Goal: Task Accomplishment & Management: Manage account settings

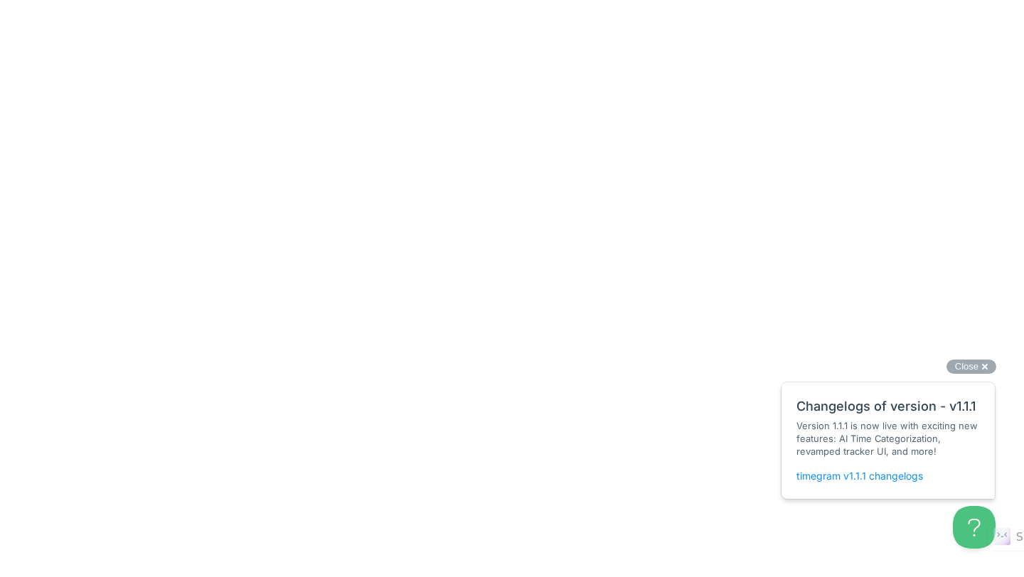
click at [873, 478] on link "timegram v1.1.1 changelogs" at bounding box center [859, 476] width 127 height 12
click at [983, 368] on div "Close cross-small" at bounding box center [971, 367] width 50 height 15
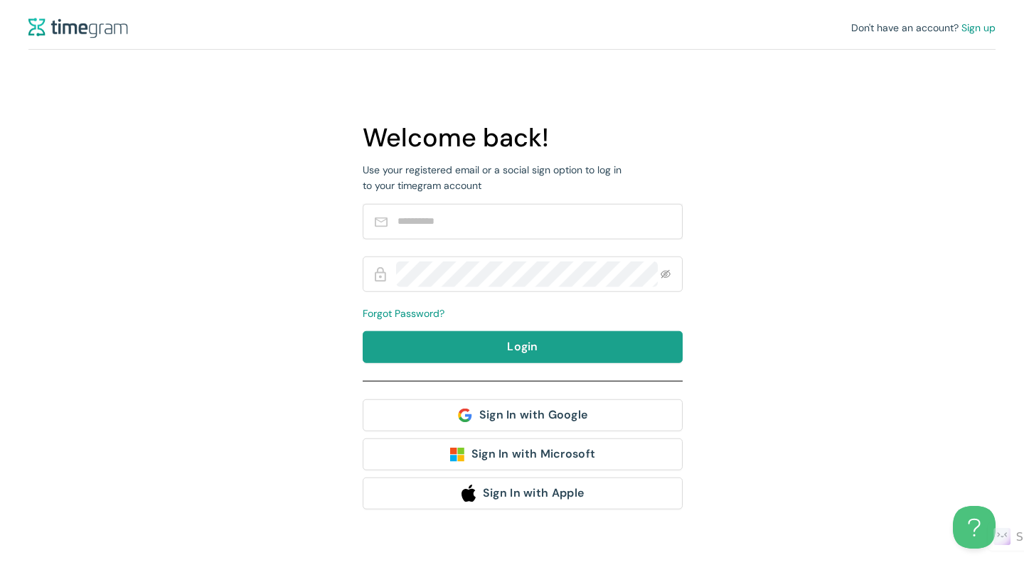
type input "**********"
click at [518, 351] on span "Login" at bounding box center [522, 347] width 31 height 18
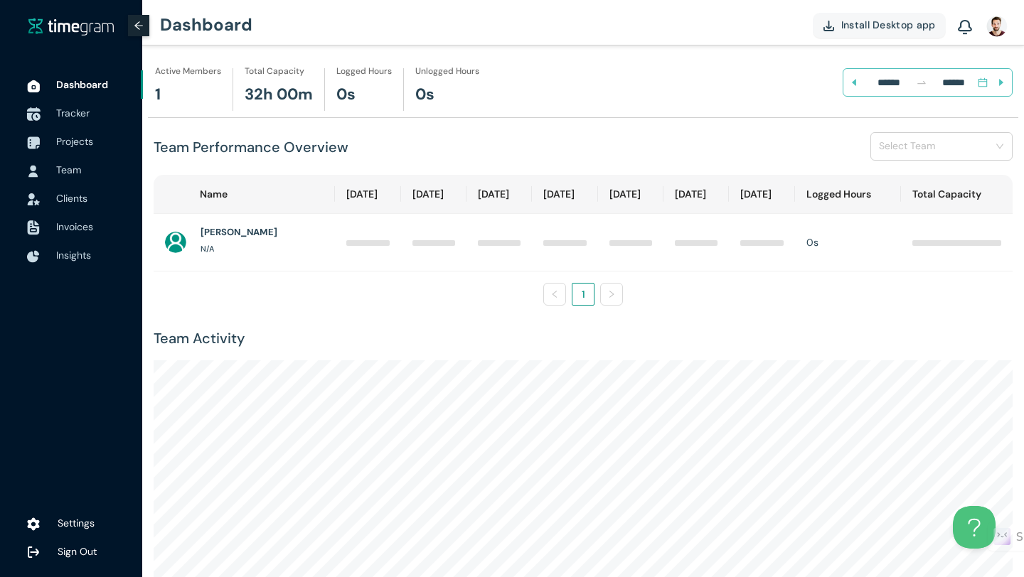
click at [57, 116] on span "Tracker" at bounding box center [72, 113] width 33 height 13
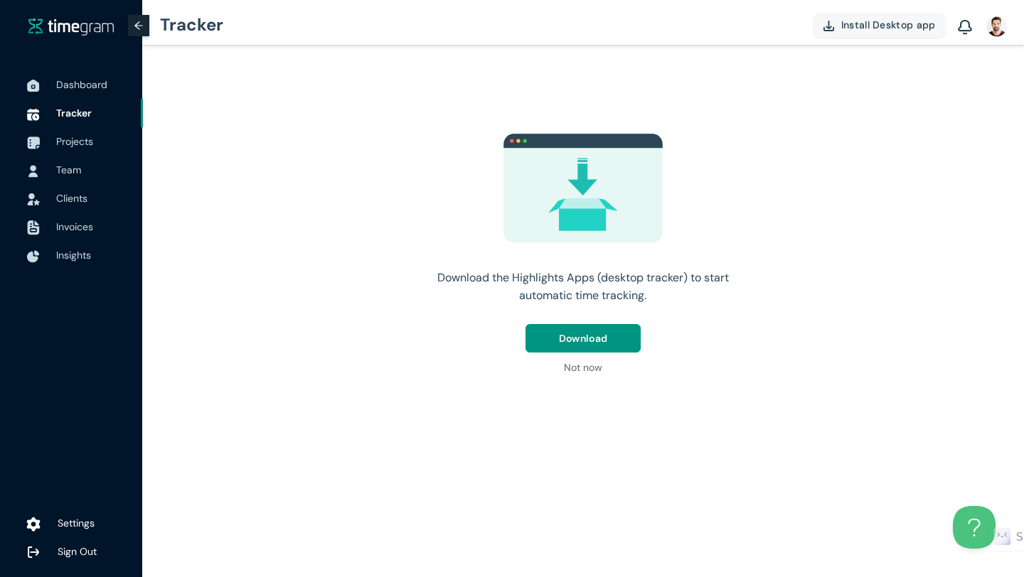
click at [65, 524] on span "Settings" at bounding box center [76, 523] width 37 height 13
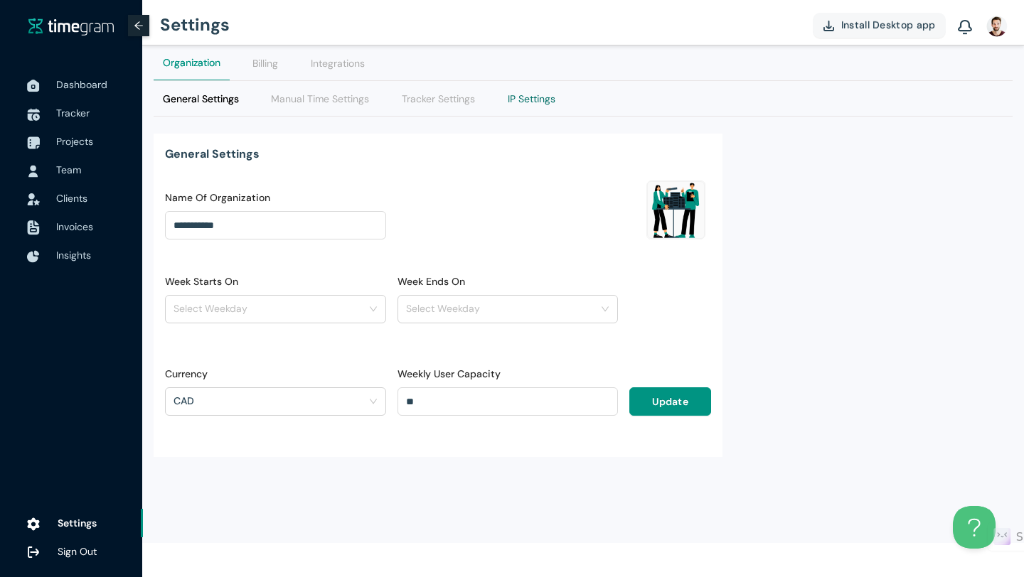
click at [528, 103] on Settings "IP Settings" at bounding box center [532, 99] width 48 height 16
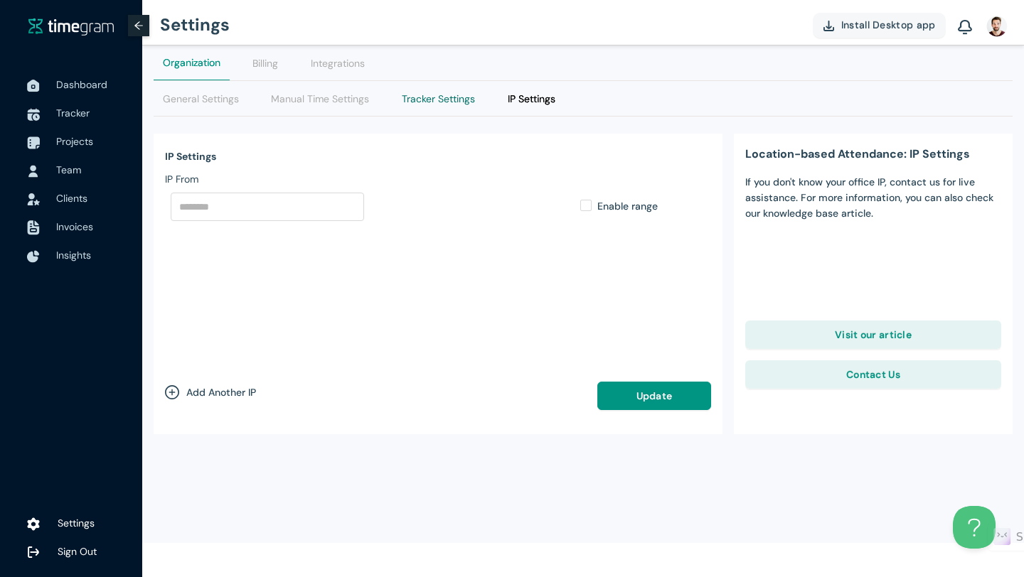
click at [474, 103] on Settings "Tracker Settings" at bounding box center [438, 99] width 73 height 16
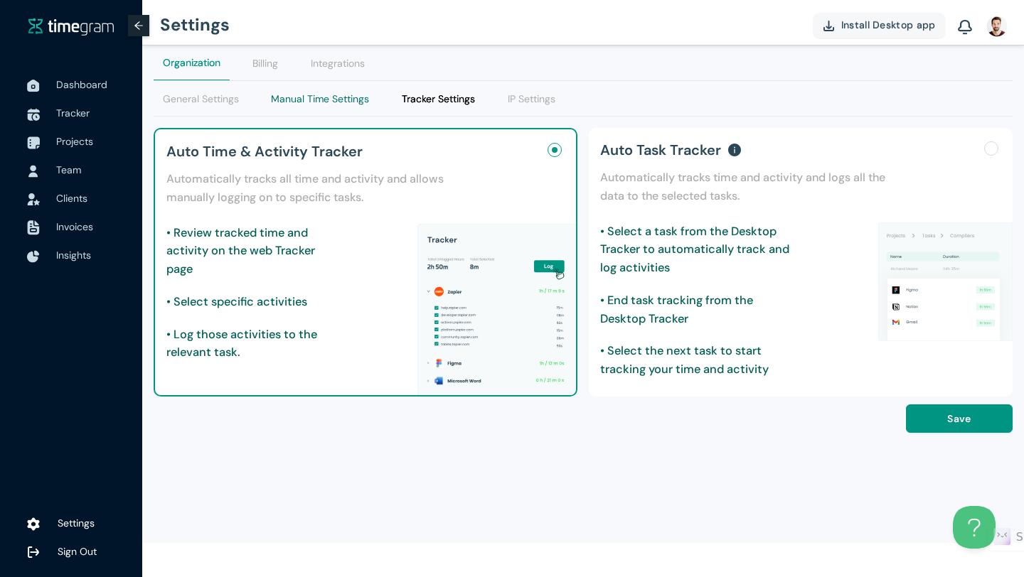
click at [345, 99] on Settings "Manual Time Settings" at bounding box center [320, 99] width 98 height 16
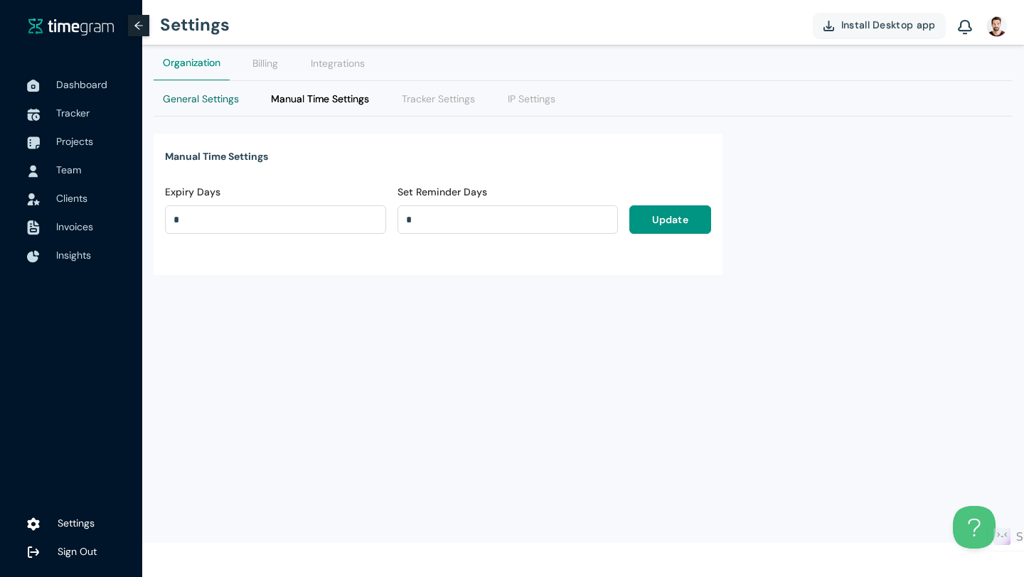
click at [228, 100] on Settings "General Settings" at bounding box center [201, 99] width 76 height 16
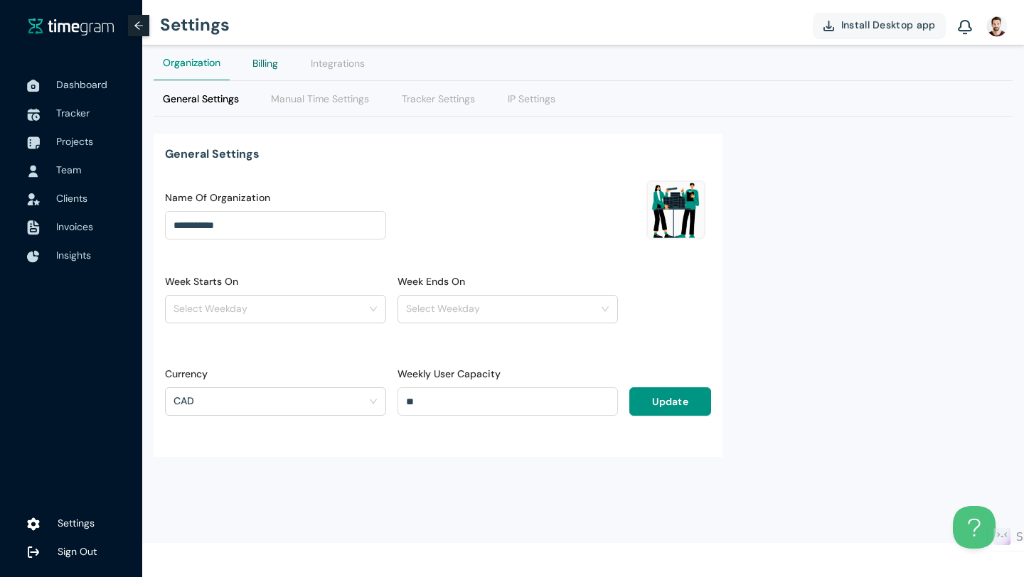
click at [260, 64] on div "Billing" at bounding box center [265, 63] width 26 height 16
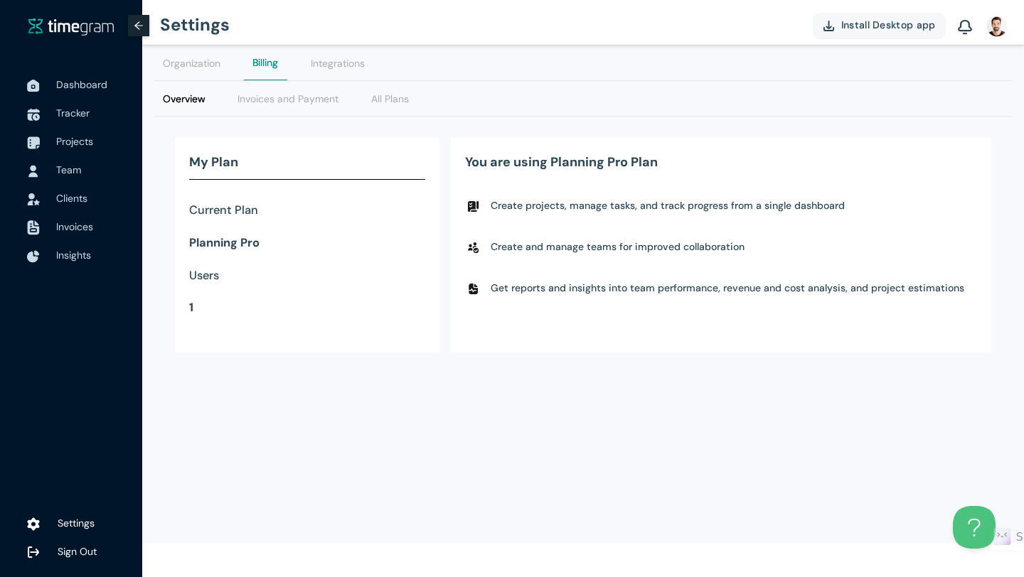
click at [236, 210] on h1 "Current Plan" at bounding box center [307, 210] width 236 height 18
click at [218, 252] on h1 "Planning Pro" at bounding box center [307, 243] width 236 height 18
click at [208, 272] on h1 "Users" at bounding box center [307, 276] width 236 height 18
click at [299, 91] on Payment "Invoices and Payment" at bounding box center [287, 99] width 101 height 16
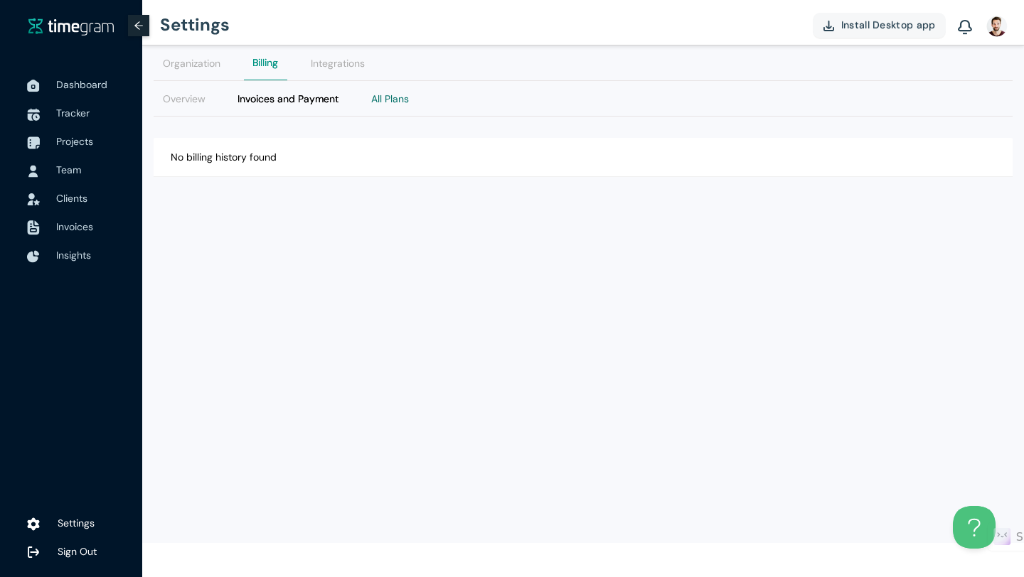
click at [395, 99] on Plans "All Plans" at bounding box center [390, 99] width 38 height 16
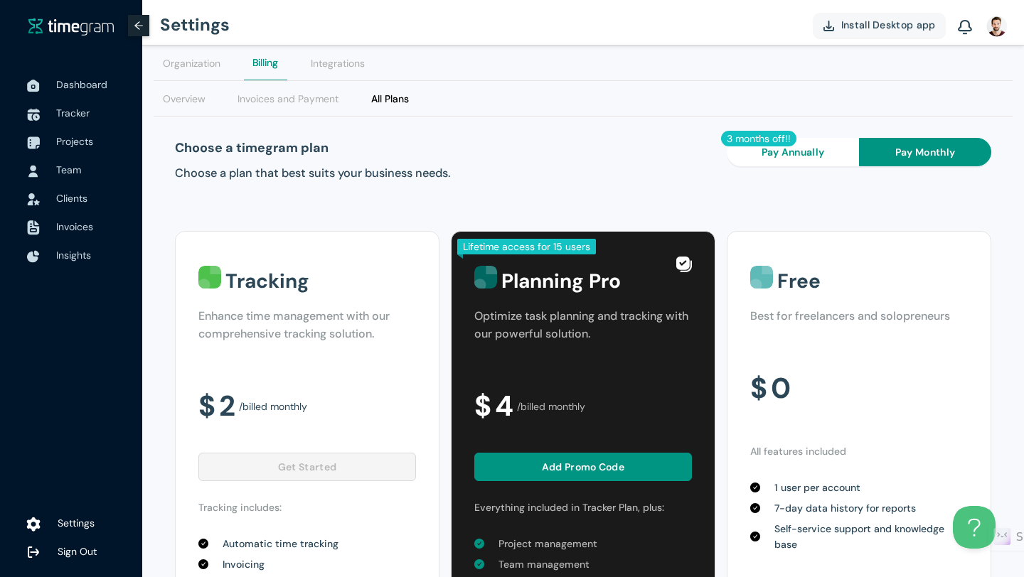
click at [74, 523] on span "Settings" at bounding box center [76, 523] width 37 height 13
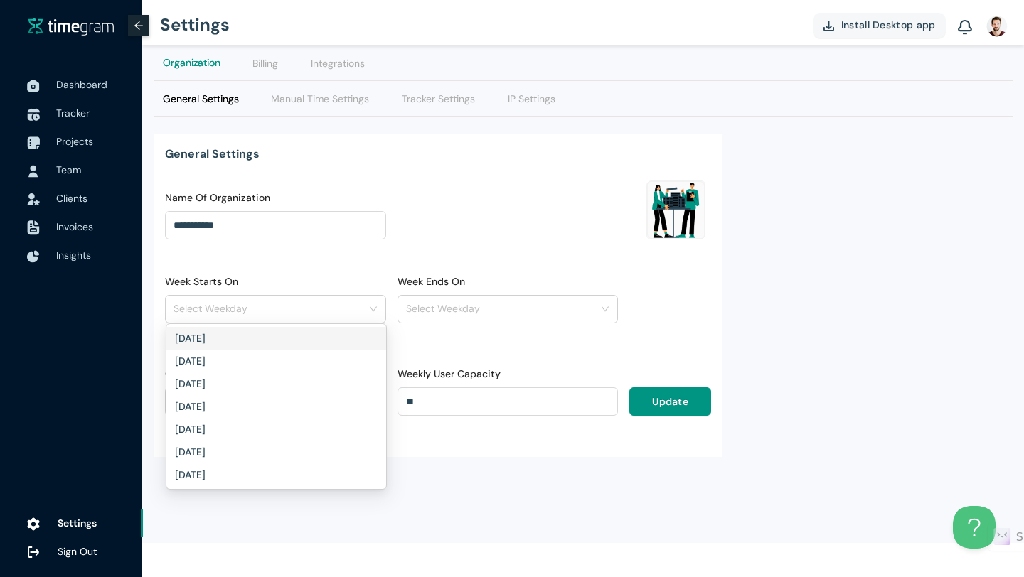
click at [338, 312] on input "Week Starts On" at bounding box center [270, 308] width 194 height 21
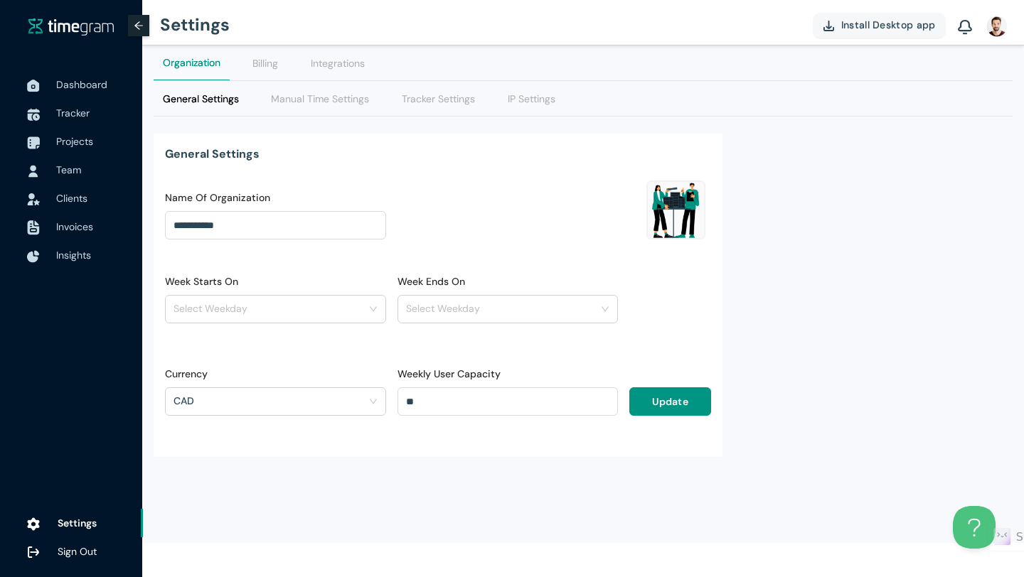
click at [373, 256] on div "**********" at bounding box center [437, 215] width 557 height 92
click at [327, 105] on Settings "Manual Time Settings" at bounding box center [320, 99] width 98 height 16
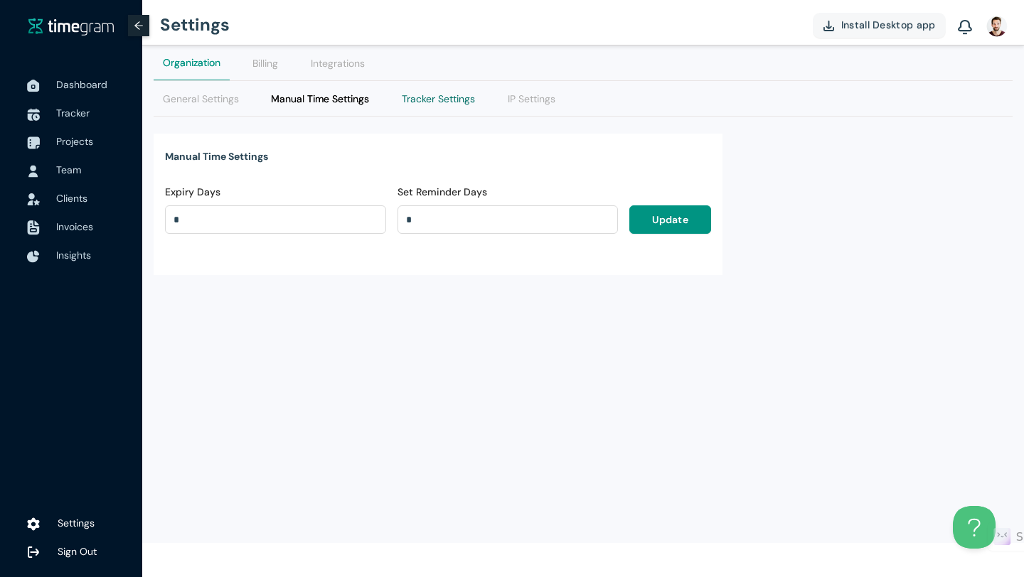
click at [415, 105] on Settings "Tracker Settings" at bounding box center [438, 99] width 73 height 16
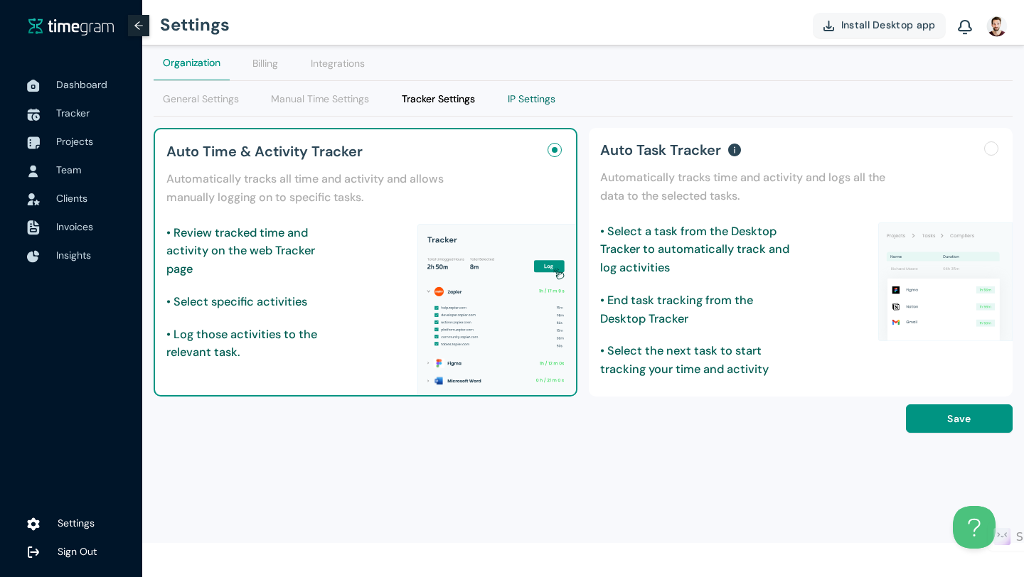
click at [532, 100] on Settings "IP Settings" at bounding box center [532, 99] width 48 height 16
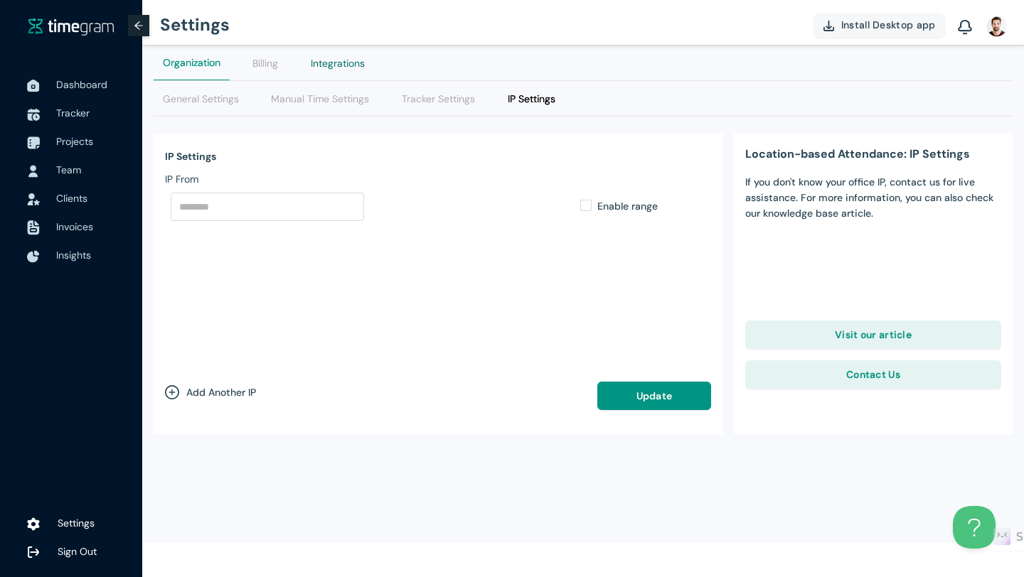
click at [326, 63] on div "Integrations" at bounding box center [338, 63] width 54 height 16
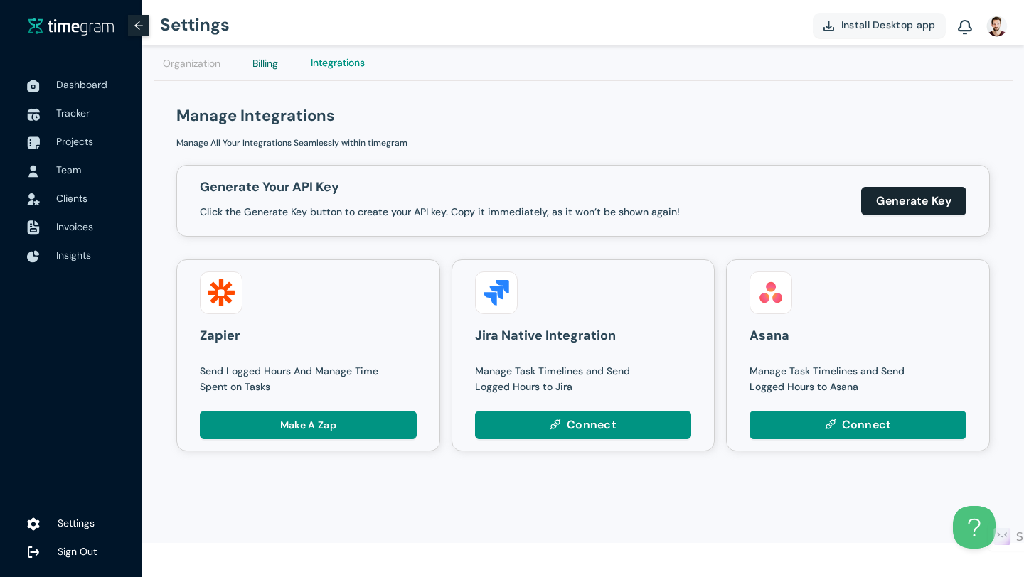
click at [278, 60] on div "Billing" at bounding box center [265, 63] width 26 height 16
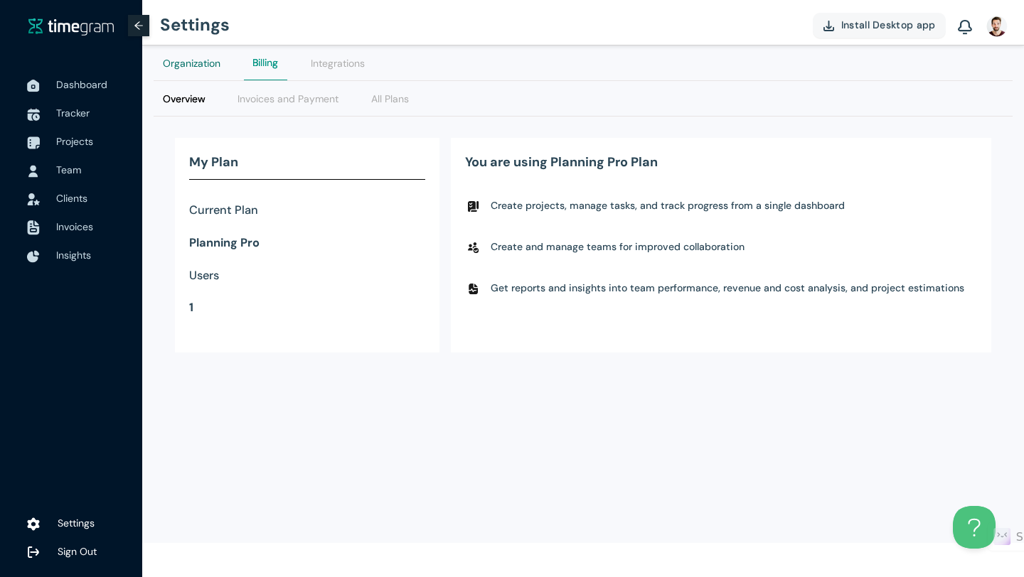
click at [181, 65] on div "Organization" at bounding box center [192, 63] width 58 height 16
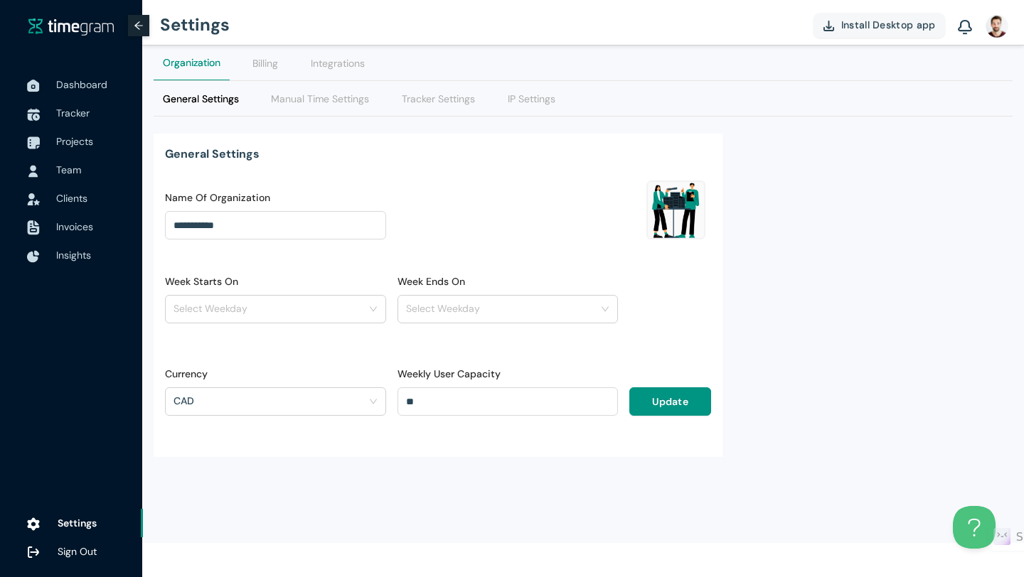
click at [992, 31] on img at bounding box center [997, 25] width 23 height 23
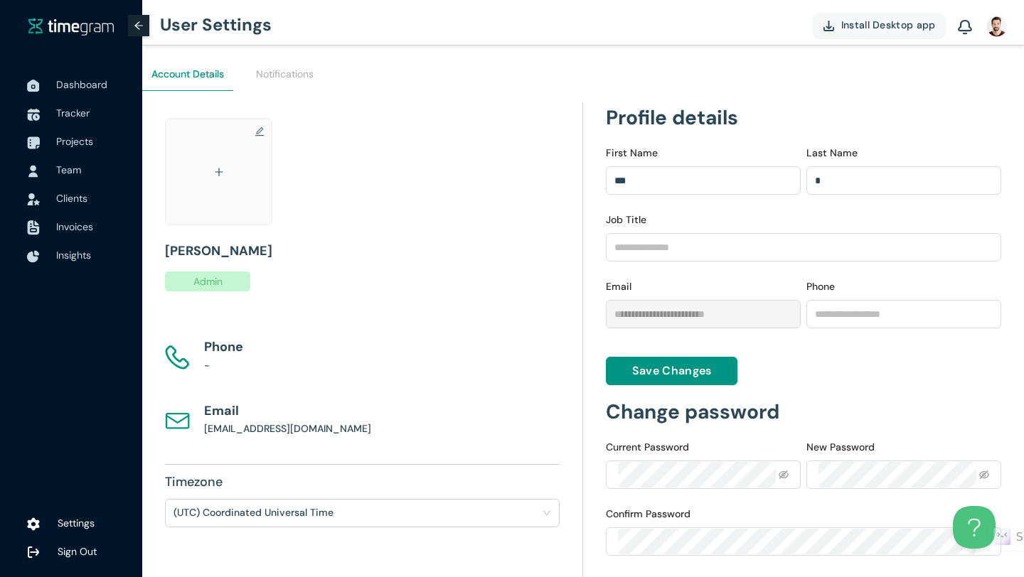
scroll to position [70, 0]
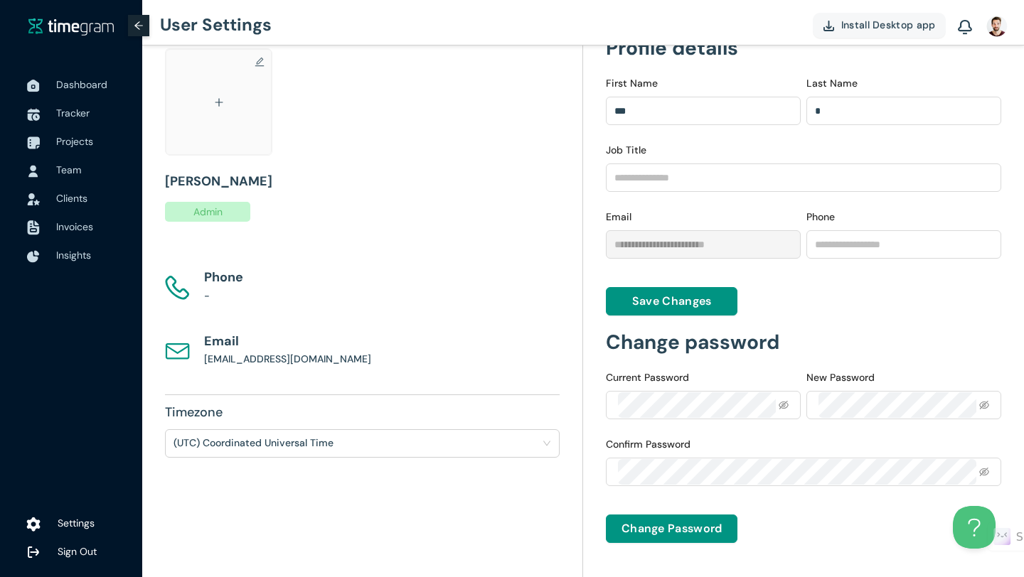
click at [76, 523] on span "Settings" at bounding box center [76, 523] width 37 height 13
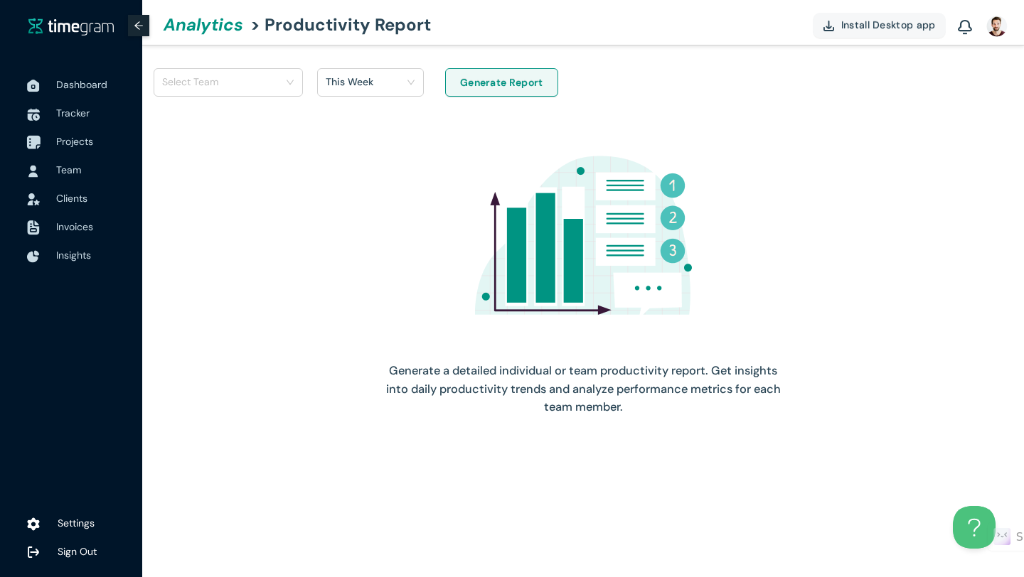
click at [85, 137] on span "Projects" at bounding box center [74, 141] width 37 height 13
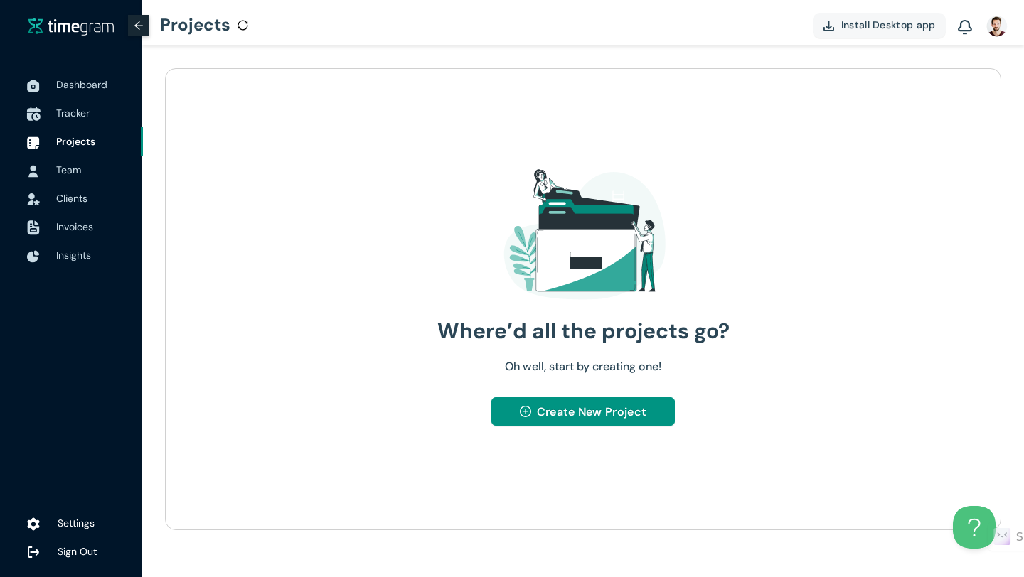
click at [90, 114] on span "Tracker" at bounding box center [93, 113] width 75 height 28
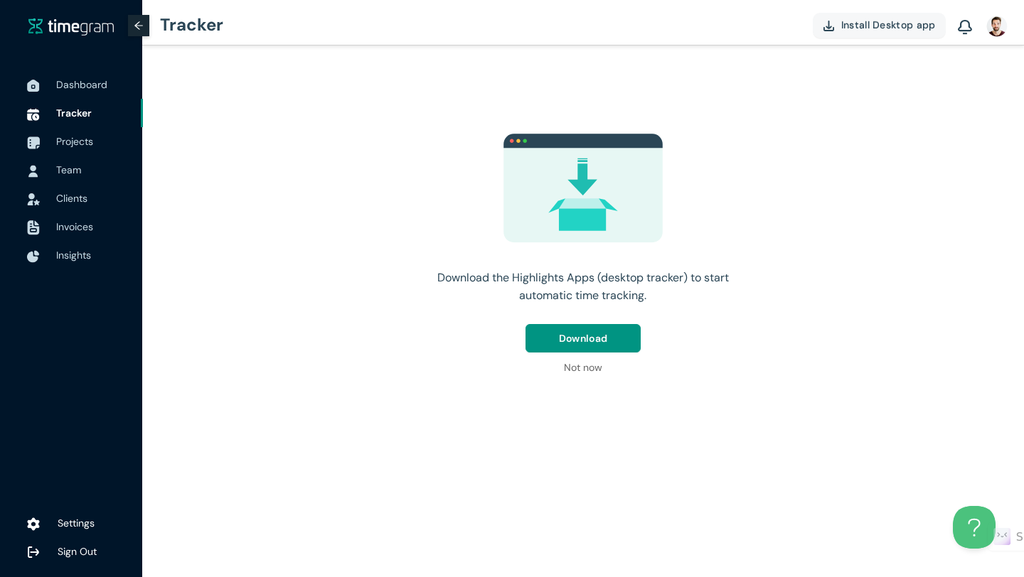
click at [958, 33] on img at bounding box center [965, 28] width 14 height 16
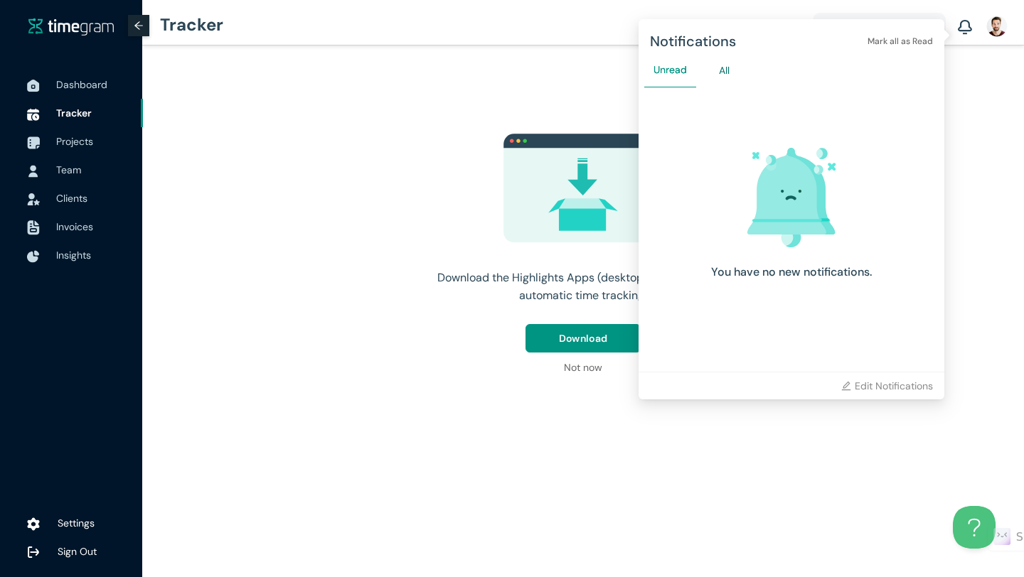
click at [724, 65] on div "All" at bounding box center [724, 71] width 11 height 16
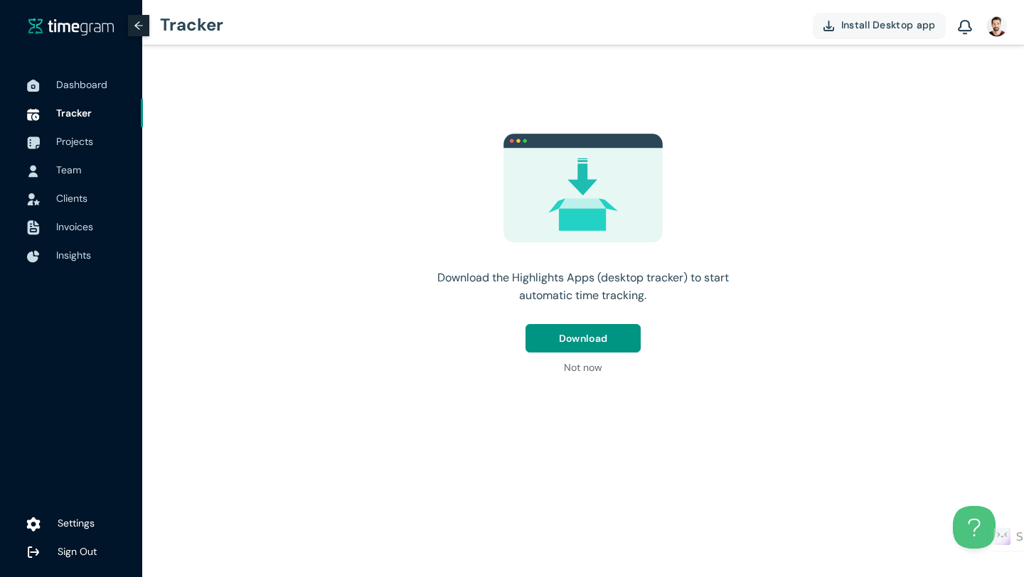
click at [71, 517] on span "Settings" at bounding box center [76, 523] width 37 height 13
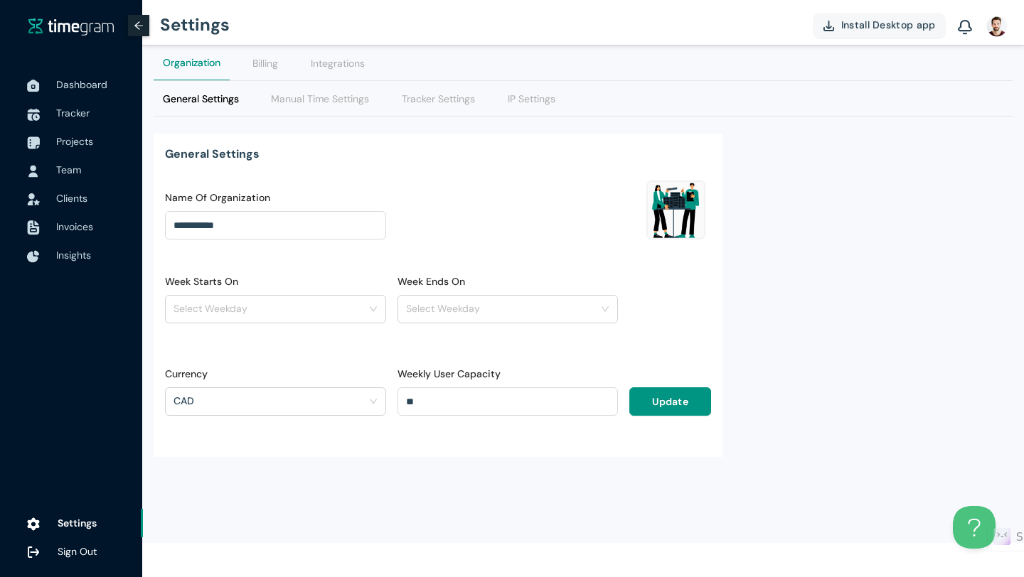
click at [548, 107] on div "IP Settings" at bounding box center [531, 98] width 66 height 35
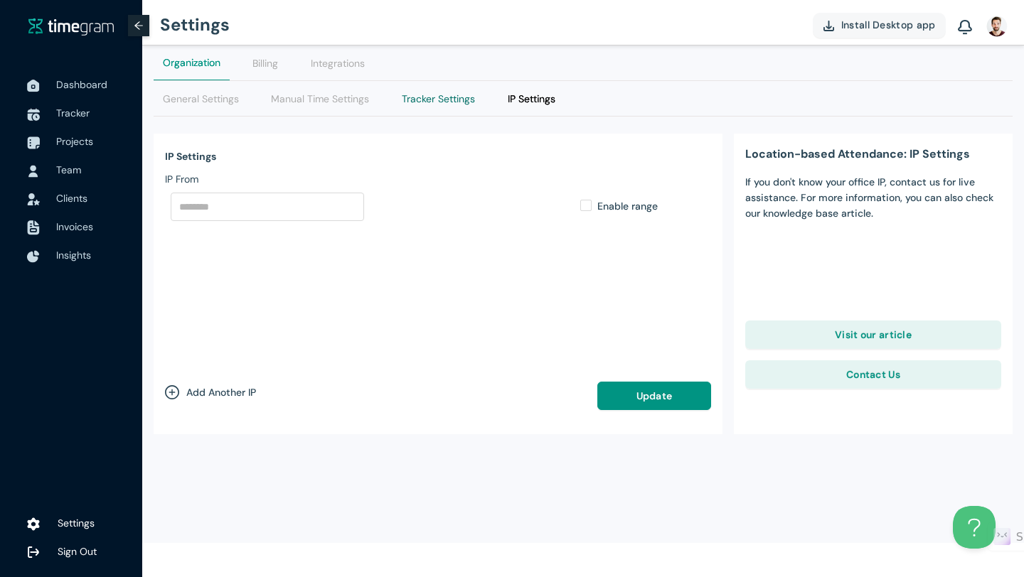
click at [472, 102] on Settings "Tracker Settings" at bounding box center [438, 99] width 73 height 16
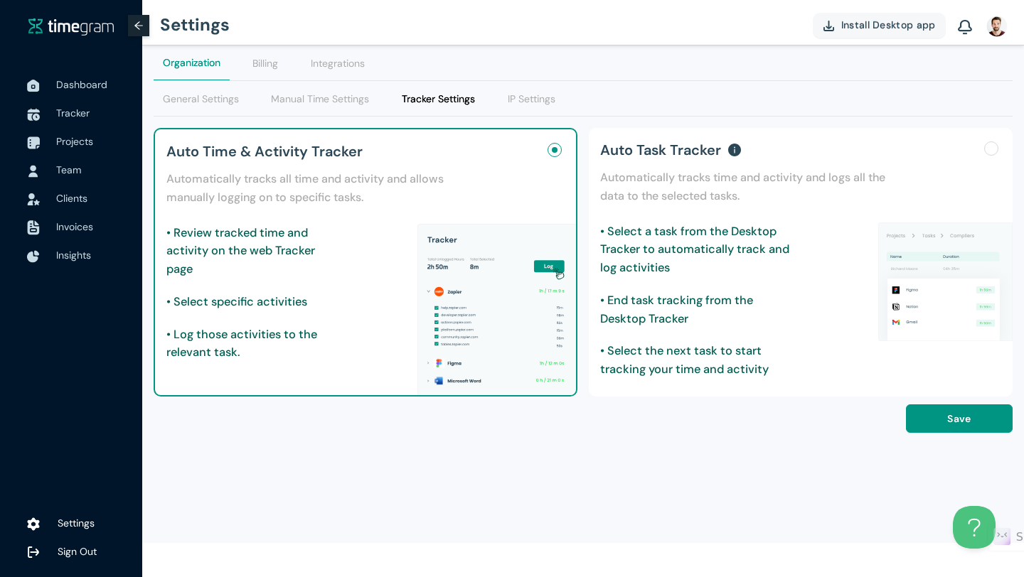
click at [463, 261] on img at bounding box center [496, 312] width 159 height 176
click at [356, 101] on Settings "Manual Time Settings" at bounding box center [320, 99] width 98 height 16
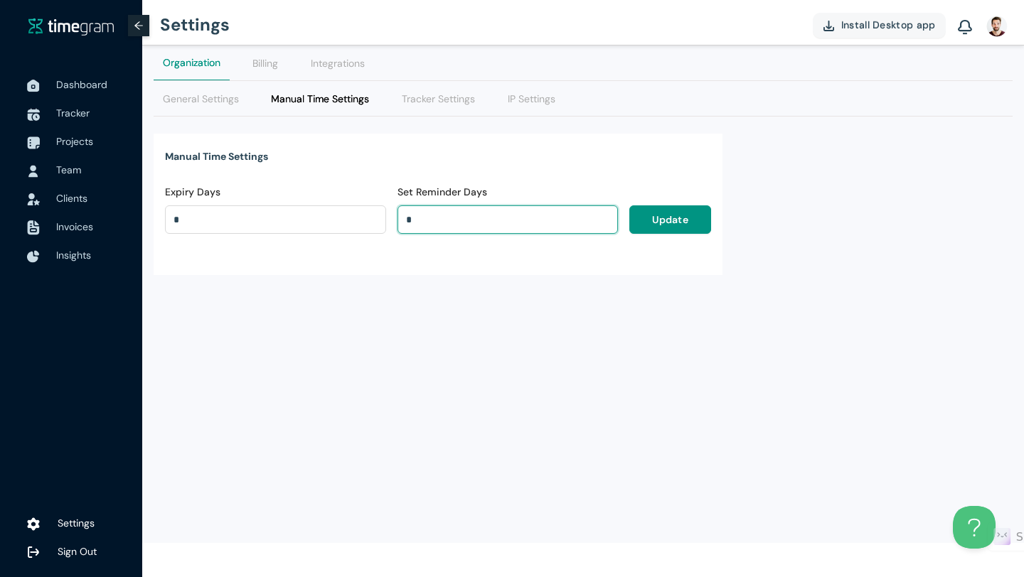
drag, startPoint x: 505, startPoint y: 211, endPoint x: 446, endPoint y: 213, distance: 59.1
click at [443, 211] on input "*" at bounding box center [508, 219] width 220 height 21
drag, startPoint x: 452, startPoint y: 216, endPoint x: 406, endPoint y: 214, distance: 45.6
click at [406, 214] on input "*" at bounding box center [508, 219] width 220 height 21
type input "*"
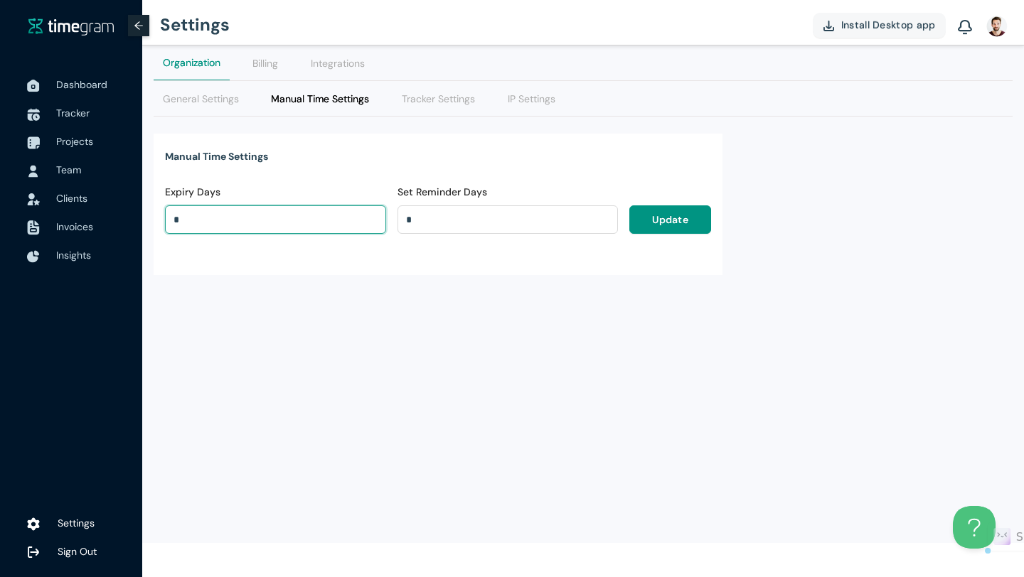
drag, startPoint x: 223, startPoint y: 218, endPoint x: 178, endPoint y: 215, distance: 44.2
click at [156, 213] on div "Manual Time Settings Expiry Days * Set Reminder Days * Update" at bounding box center [438, 205] width 569 height 142
type input "*"
click at [678, 228] on button "Update" at bounding box center [670, 219] width 82 height 28
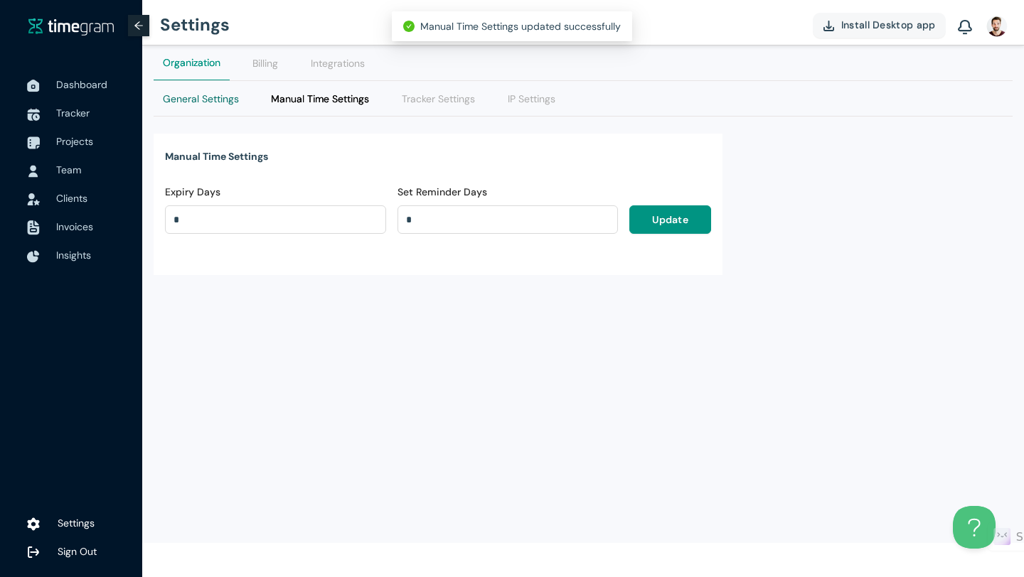
click at [207, 102] on Settings "General Settings" at bounding box center [201, 99] width 76 height 16
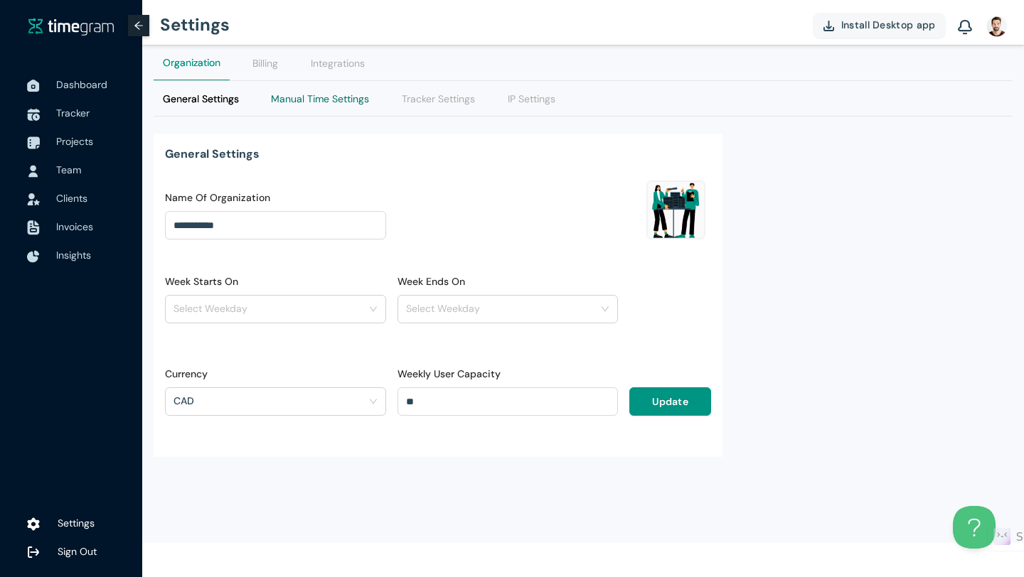
click at [289, 102] on Settings "Manual Time Settings" at bounding box center [320, 99] width 98 height 16
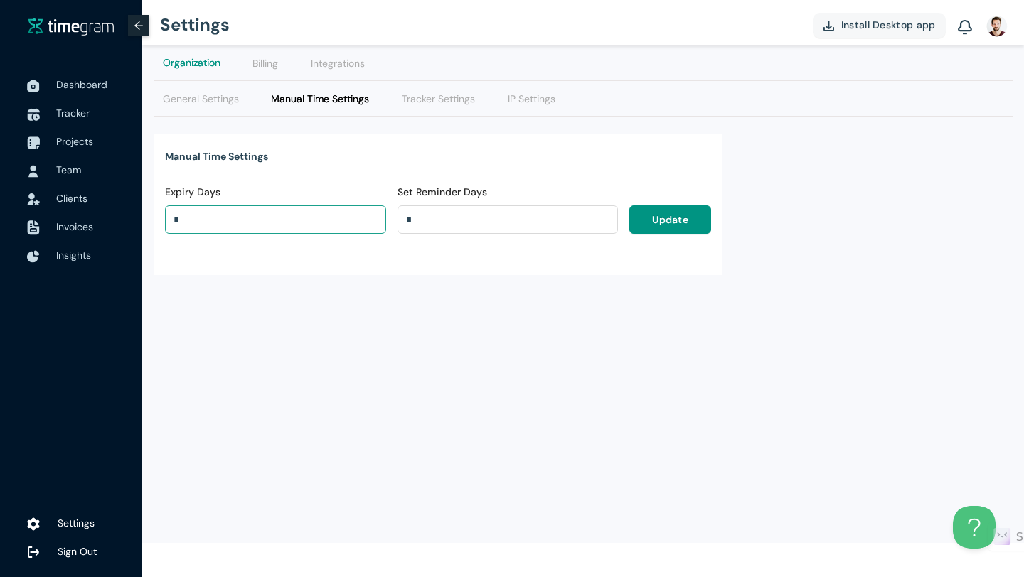
drag, startPoint x: 416, startPoint y: 221, endPoint x: 365, endPoint y: 220, distance: 50.5
click at [365, 220] on div "Expiry Days * Set Reminder Days * Update" at bounding box center [437, 217] width 557 height 92
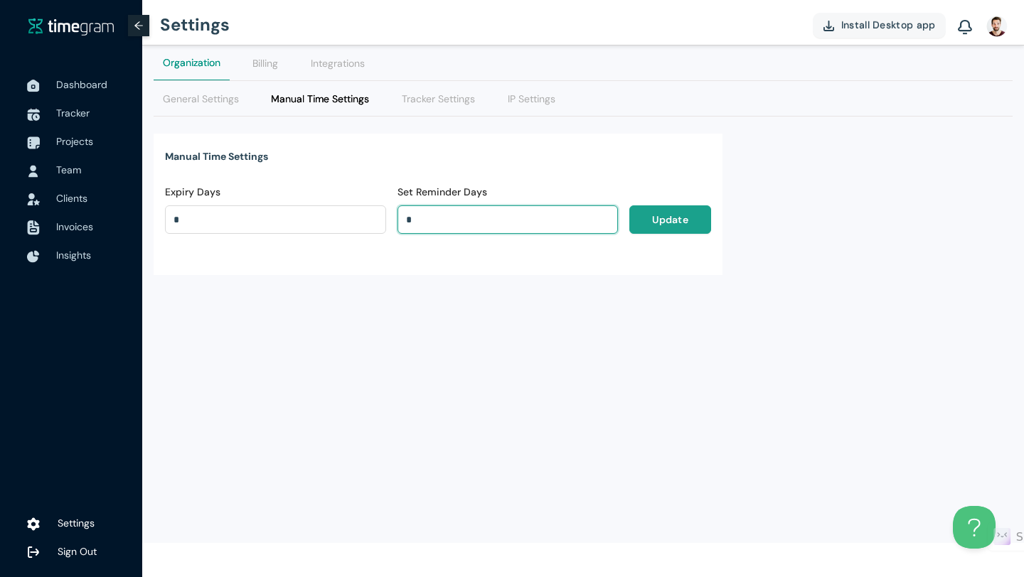
type input "*"
click at [683, 227] on span "Update" at bounding box center [670, 220] width 36 height 16
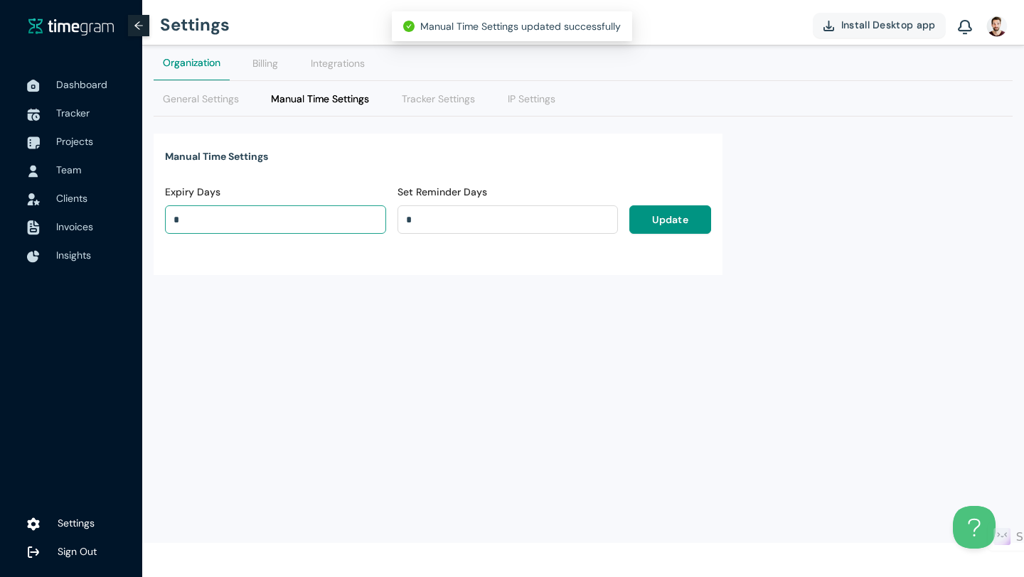
drag, startPoint x: 341, startPoint y: 217, endPoint x: 351, endPoint y: 213, distance: 10.8
click at [341, 217] on input "*" at bounding box center [276, 219] width 220 height 21
click at [205, 95] on Settings "General Settings" at bounding box center [201, 99] width 76 height 16
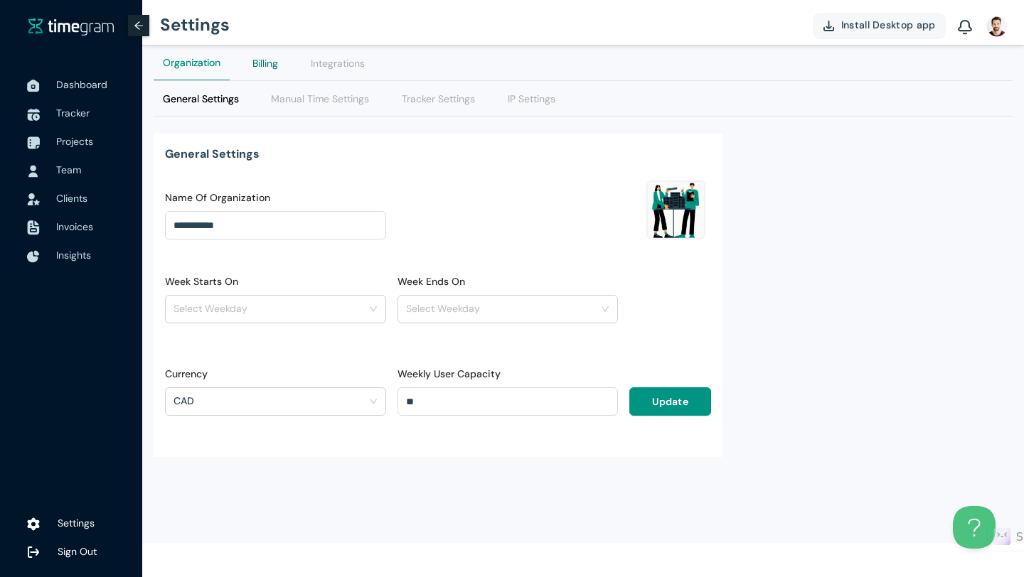
click at [255, 63] on div "Billing" at bounding box center [265, 63] width 26 height 16
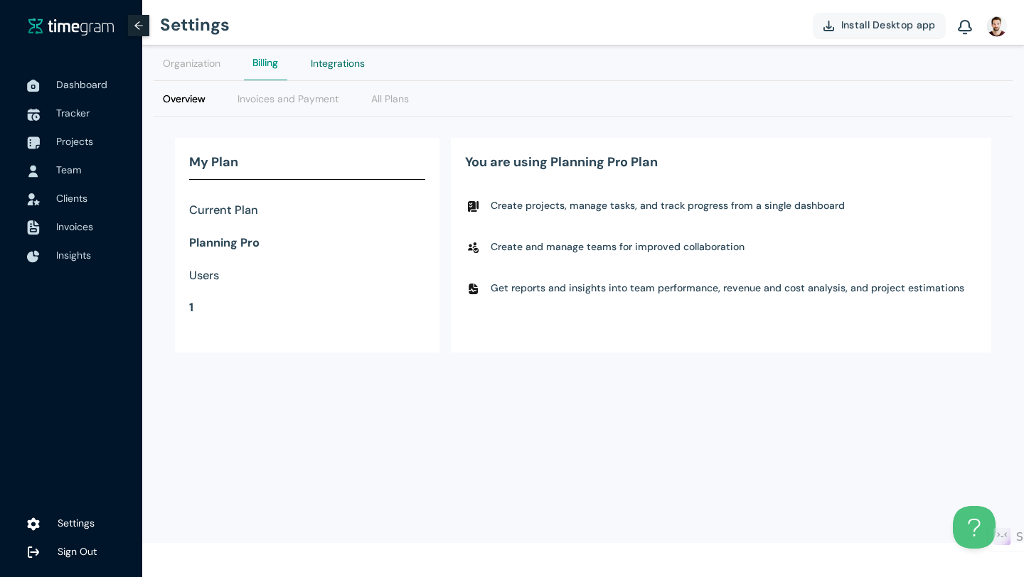
click at [331, 65] on div "Integrations" at bounding box center [338, 63] width 54 height 16
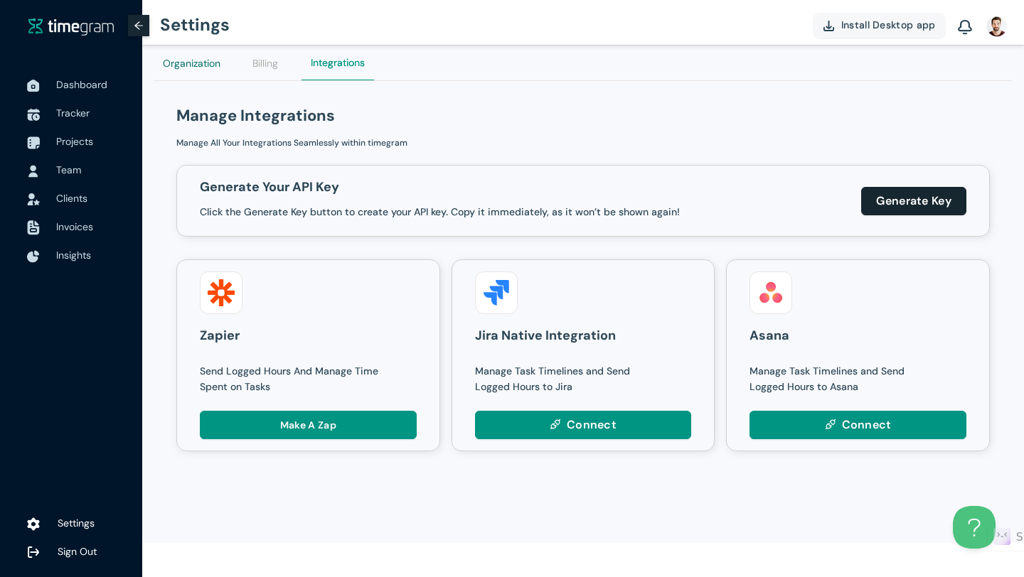
click at [212, 68] on div "Organization" at bounding box center [192, 63] width 58 height 16
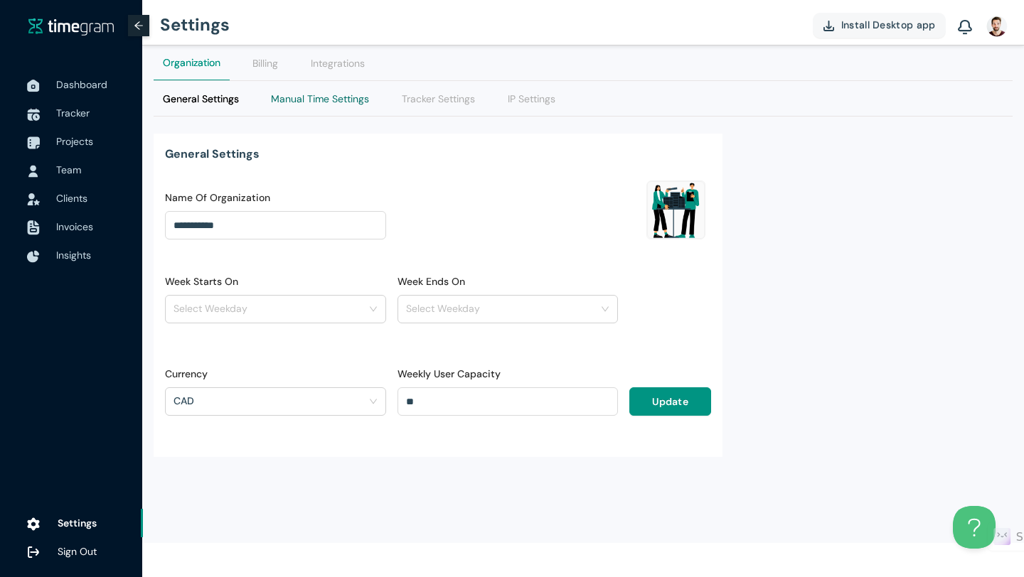
click at [290, 101] on Settings "Manual Time Settings" at bounding box center [320, 99] width 98 height 16
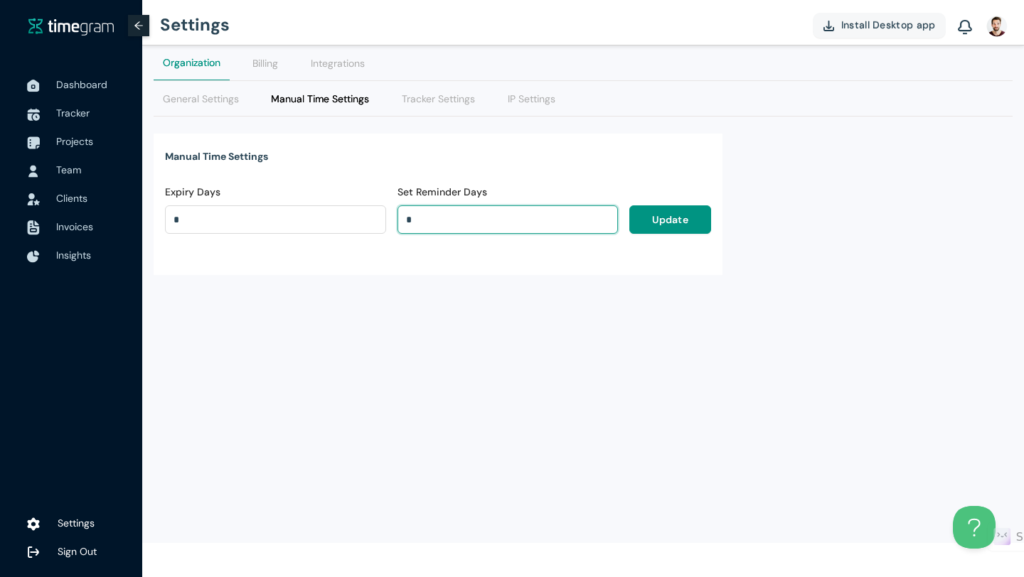
drag, startPoint x: 439, startPoint y: 220, endPoint x: 386, endPoint y: 216, distance: 52.8
click at [386, 216] on div "Expiry Days * Set Reminder Days * Update" at bounding box center [437, 217] width 557 height 92
click at [91, 244] on span "Insights" at bounding box center [93, 255] width 75 height 28
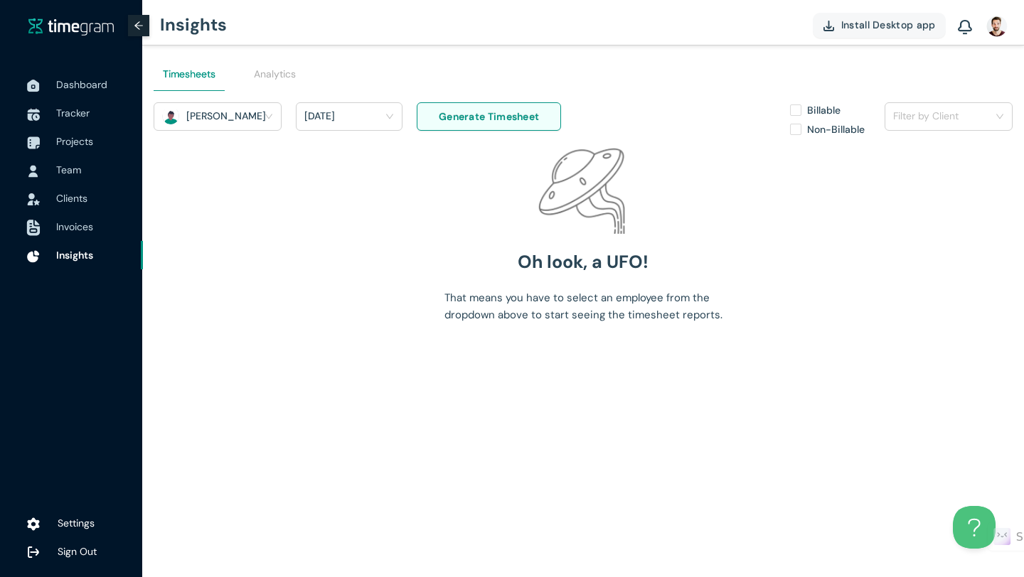
click at [91, 225] on span "Invoices" at bounding box center [74, 226] width 37 height 13
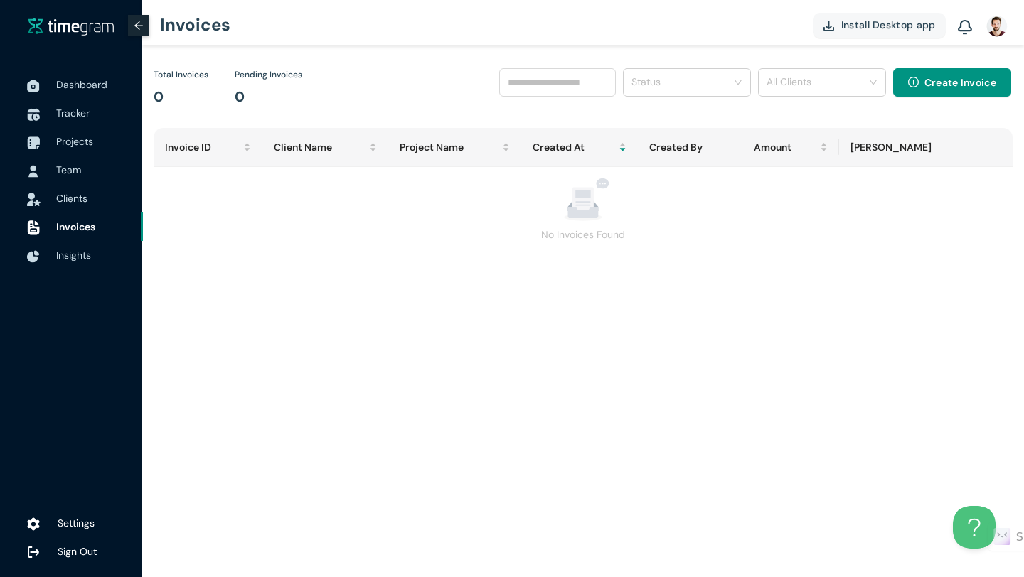
click at [74, 201] on span "Clients" at bounding box center [71, 198] width 31 height 13
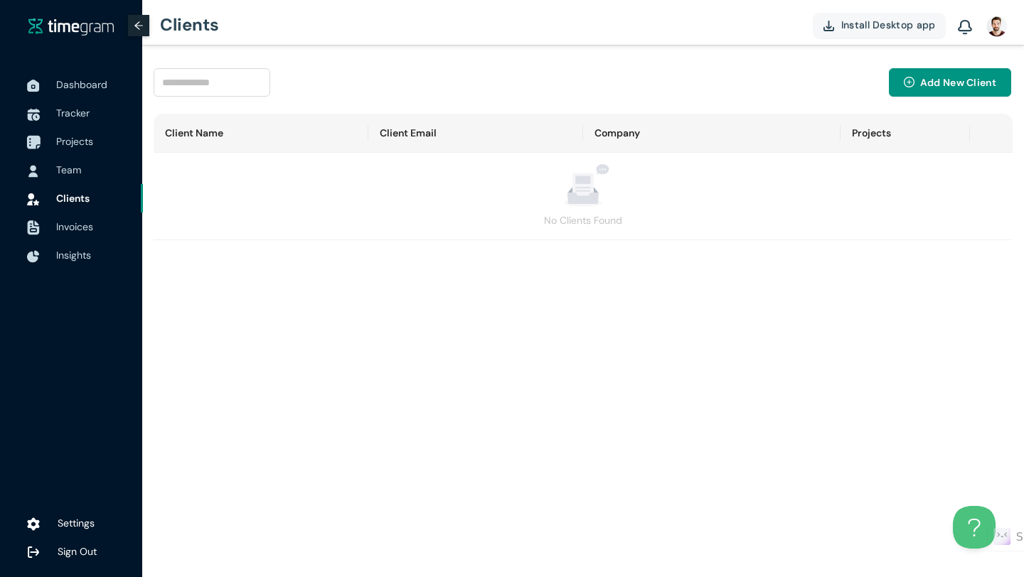
click at [67, 142] on span "Projects" at bounding box center [74, 141] width 37 height 13
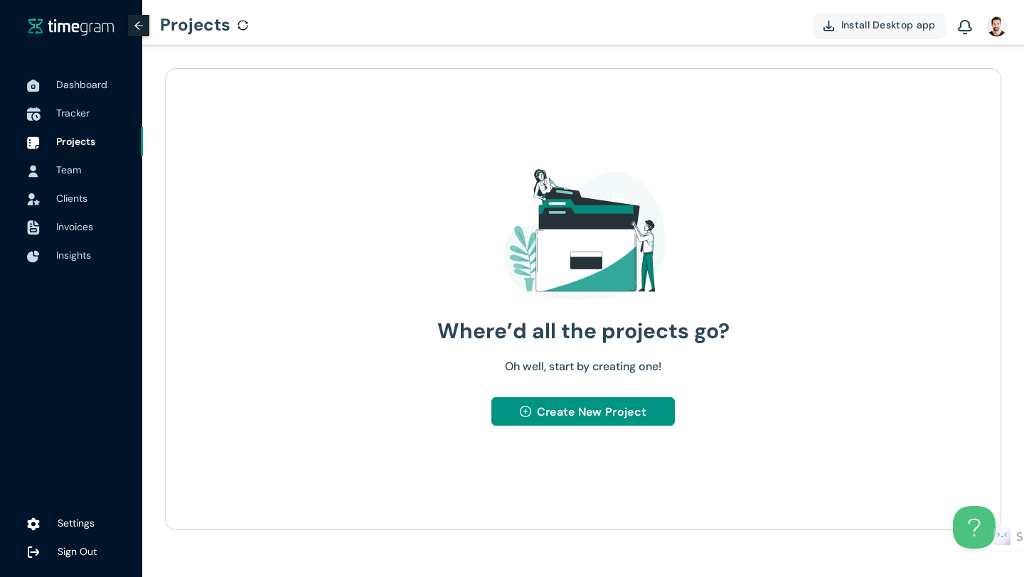
click at [78, 112] on span "Tracker" at bounding box center [72, 113] width 33 height 13
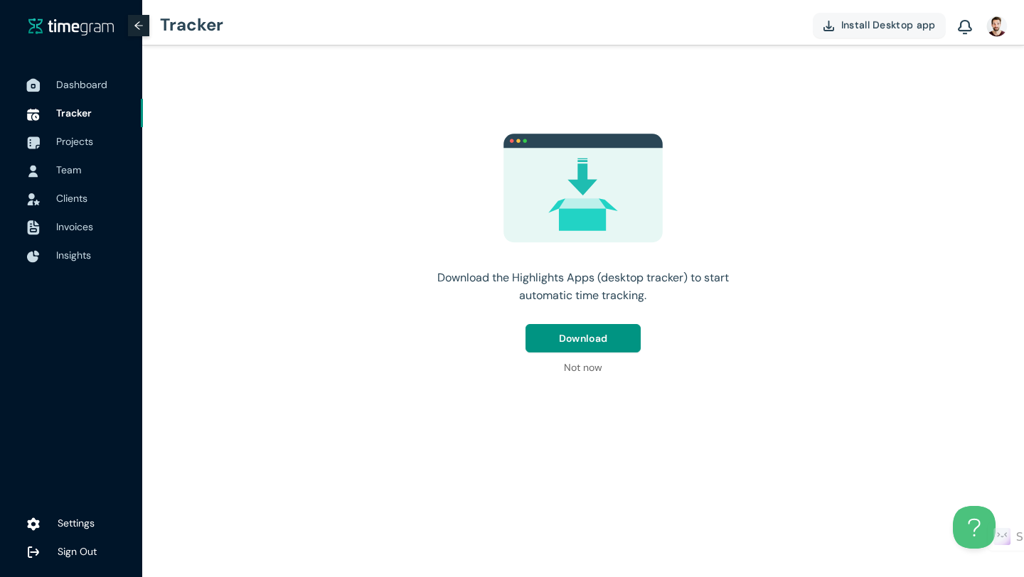
click at [72, 88] on span "Dashboard" at bounding box center [81, 84] width 51 height 13
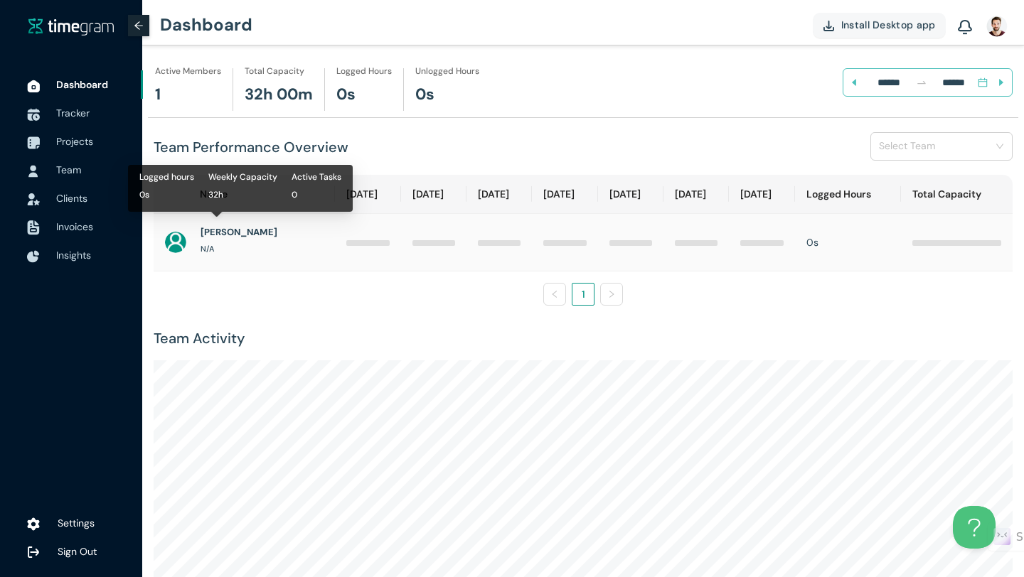
click at [206, 231] on h1 "[PERSON_NAME]" at bounding box center [239, 232] width 77 height 14
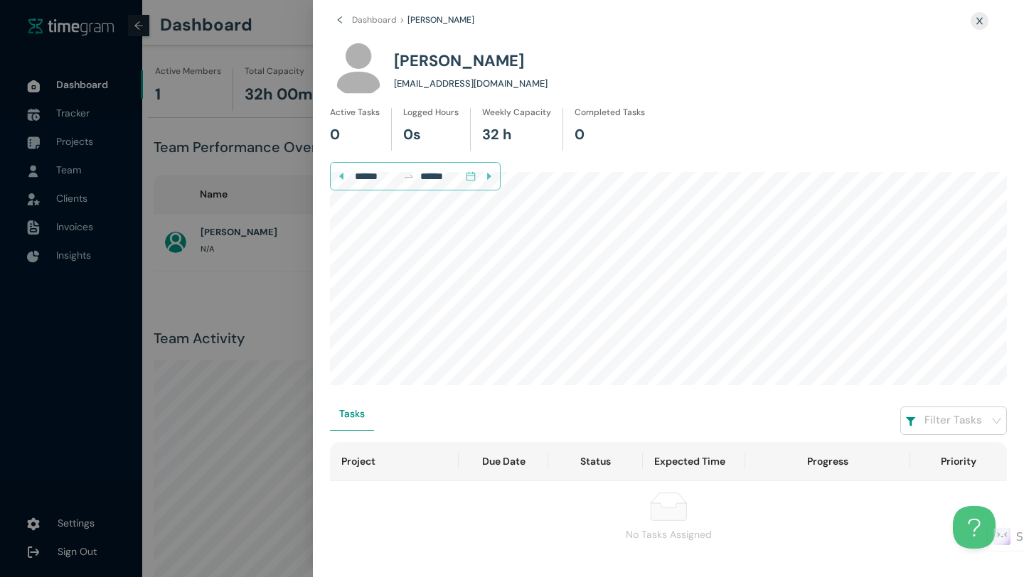
click at [983, 22] on icon "close" at bounding box center [979, 20] width 9 height 9
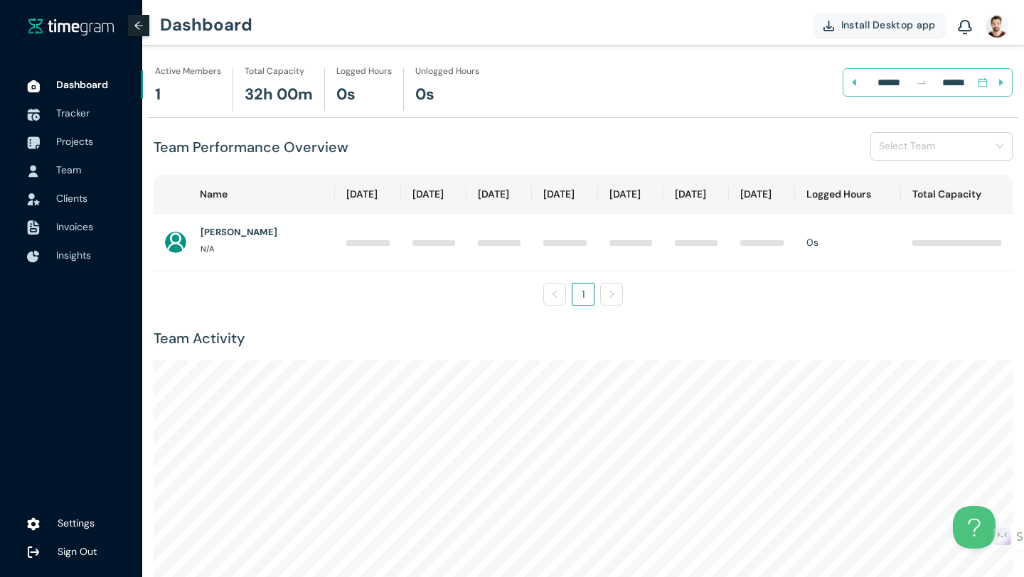
click at [991, 31] on img at bounding box center [997, 25] width 23 height 23
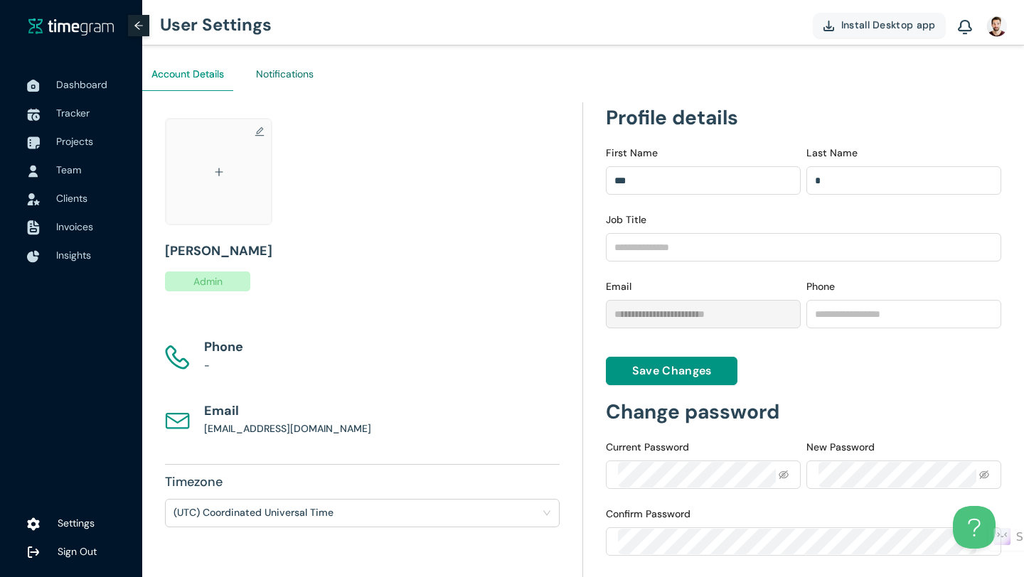
click at [292, 73] on div "Notifications" at bounding box center [285, 74] width 58 height 16
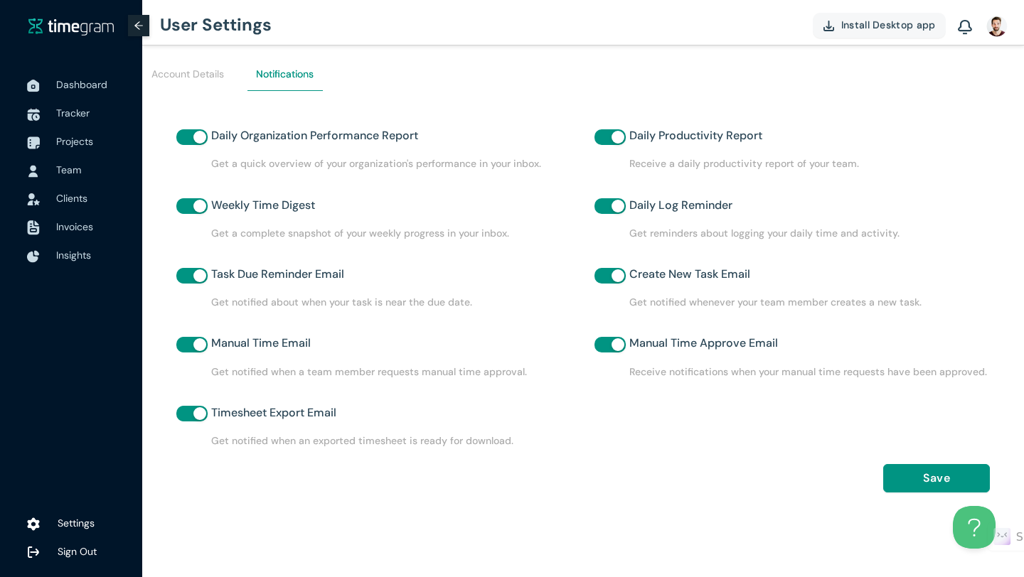
click at [621, 139] on div "button" at bounding box center [618, 137] width 13 height 13
click at [616, 204] on div "button" at bounding box center [618, 206] width 13 height 13
click at [195, 204] on div "button" at bounding box center [199, 206] width 13 height 13
click at [206, 139] on button "button" at bounding box center [191, 137] width 31 height 16
click at [949, 476] on span "Save" at bounding box center [936, 478] width 27 height 18
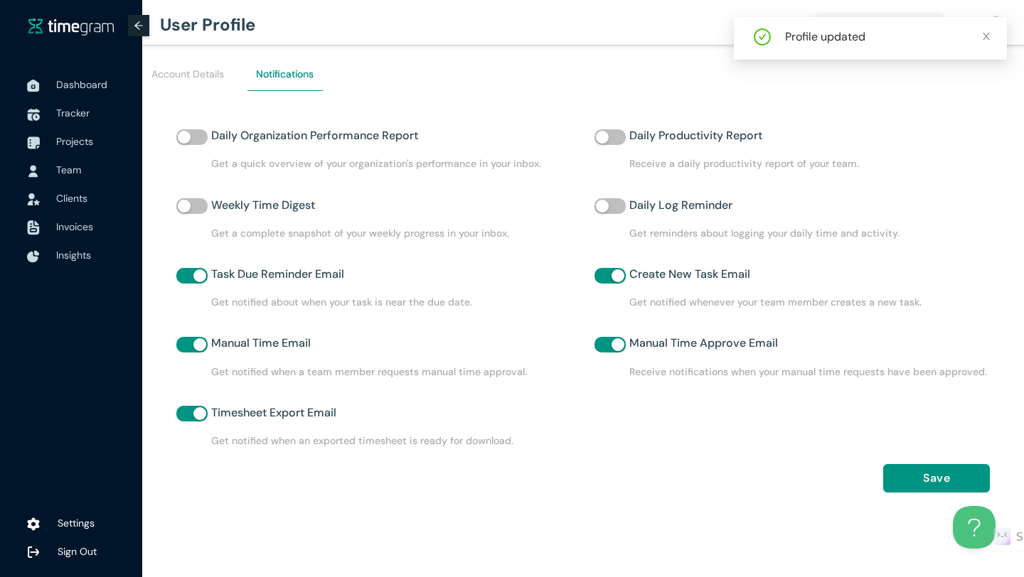
click at [993, 39] on div "Profile updated" at bounding box center [870, 38] width 273 height 43
click at [986, 37] on icon "close" at bounding box center [986, 36] width 10 height 10
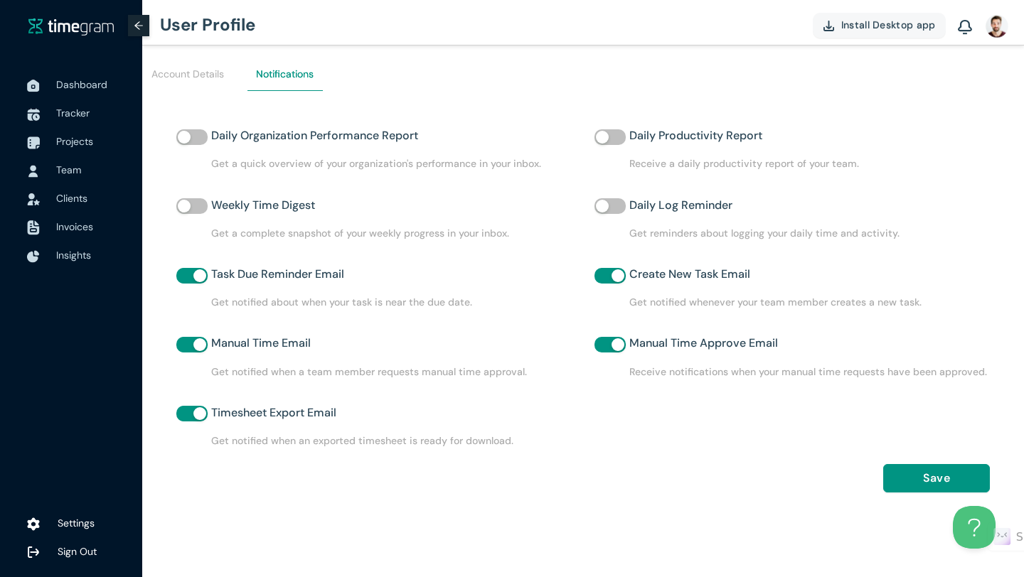
click at [990, 29] on img at bounding box center [997, 25] width 23 height 23
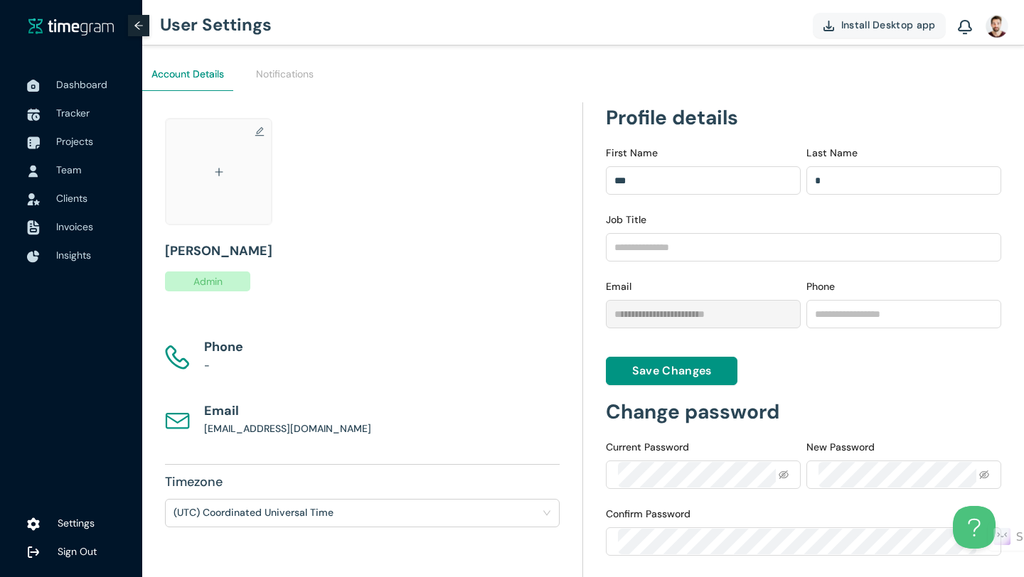
click at [996, 30] on img at bounding box center [997, 25] width 23 height 23
click at [102, 82] on span "Dashboard" at bounding box center [81, 84] width 51 height 13
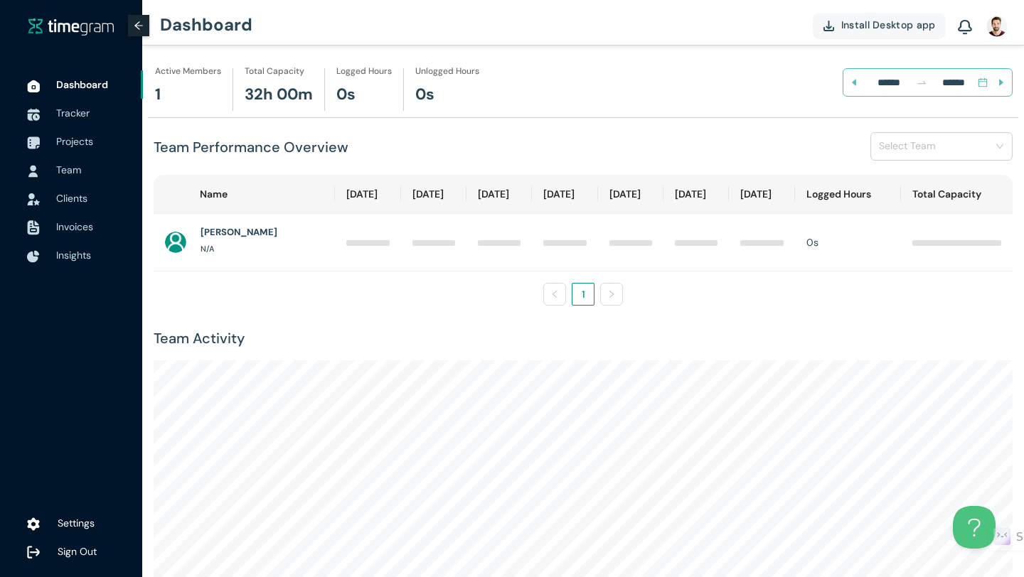
click at [87, 544] on span "Sign Out" at bounding box center [95, 552] width 74 height 28
